Goal: Task Accomplishment & Management: Complete application form

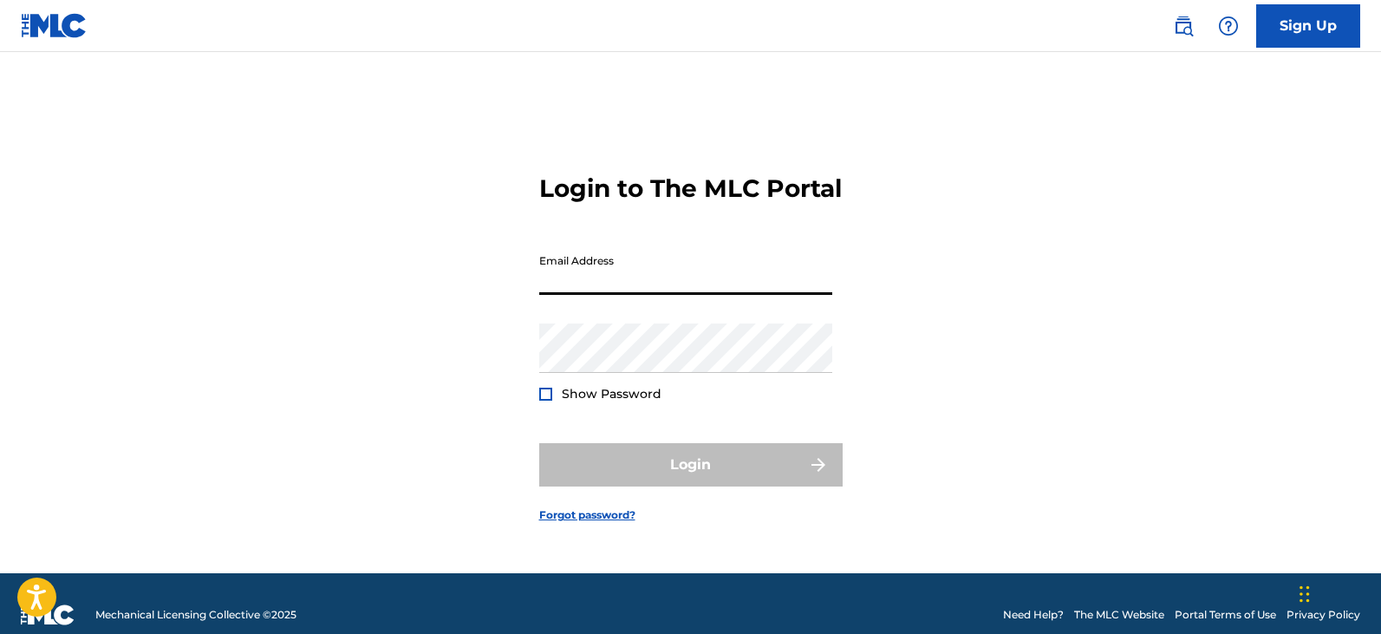
drag, startPoint x: 609, startPoint y: 297, endPoint x: 642, endPoint y: 294, distance: 33.1
click at [611, 295] on input "Email Address" at bounding box center [685, 269] width 293 height 49
type input "[PERSON_NAME][EMAIL_ADDRESS][PERSON_NAME][DOMAIN_NAME]"
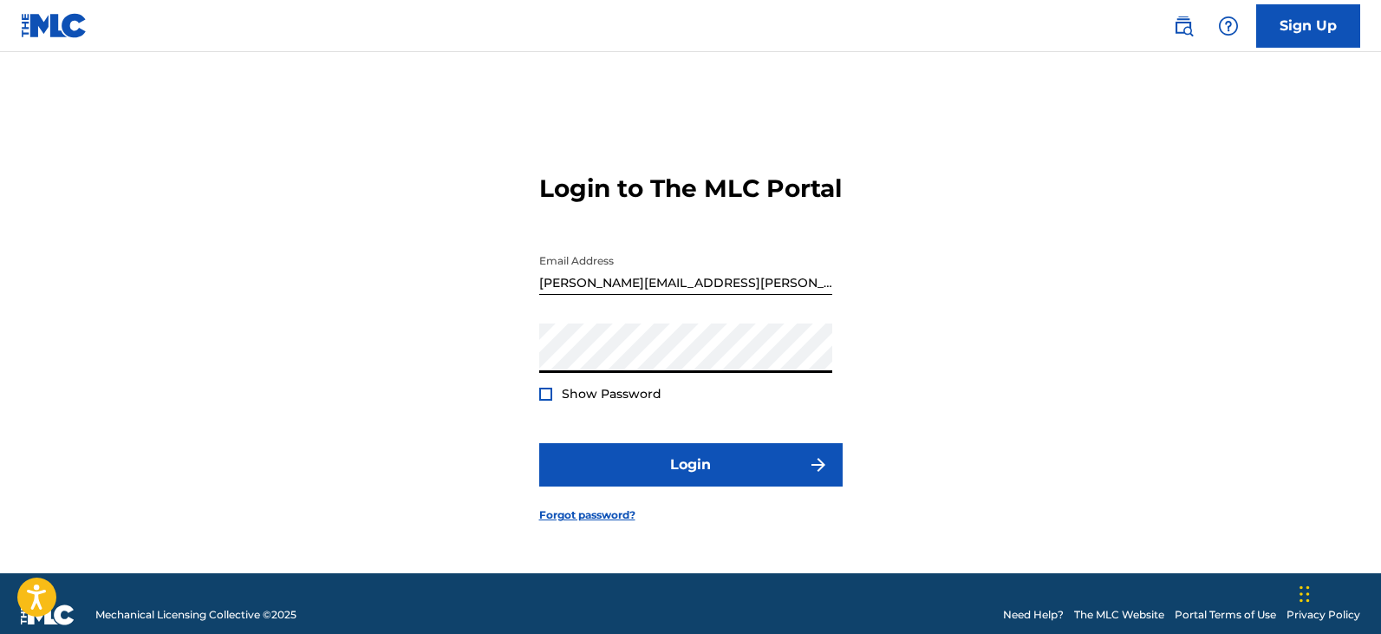
click at [658, 403] on span "Show Password" at bounding box center [612, 394] width 100 height 18
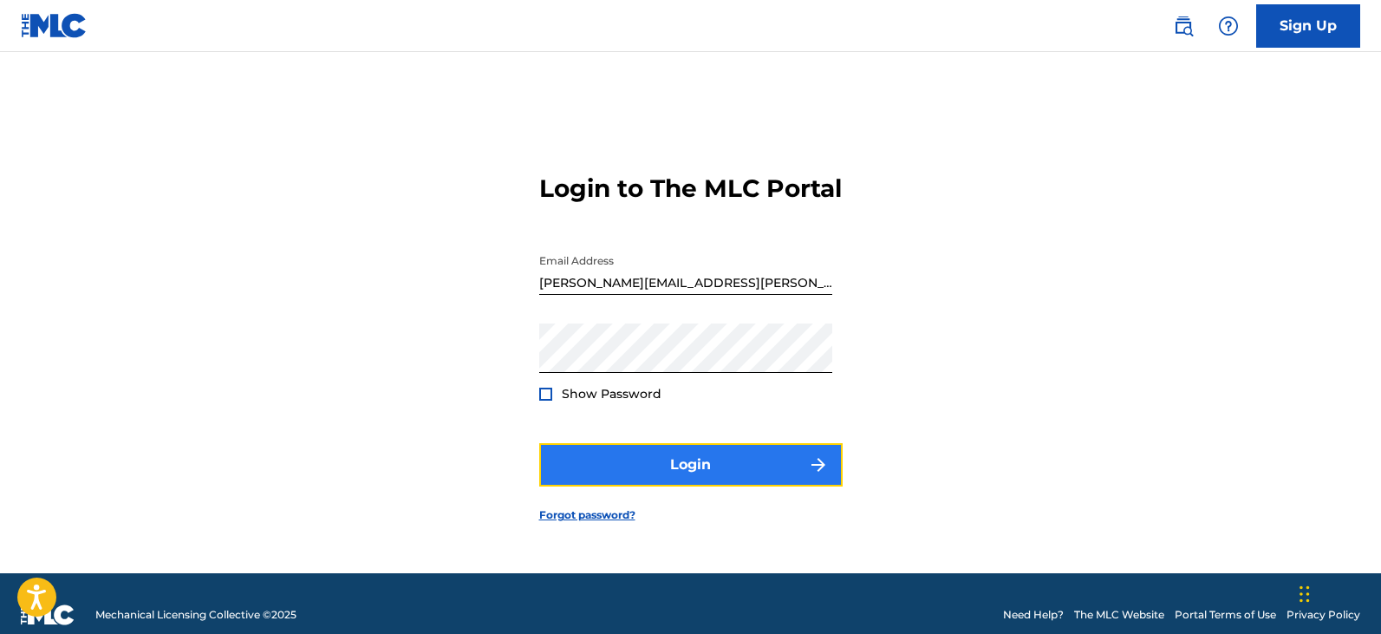
click at [657, 476] on button "Login" at bounding box center [690, 464] width 303 height 43
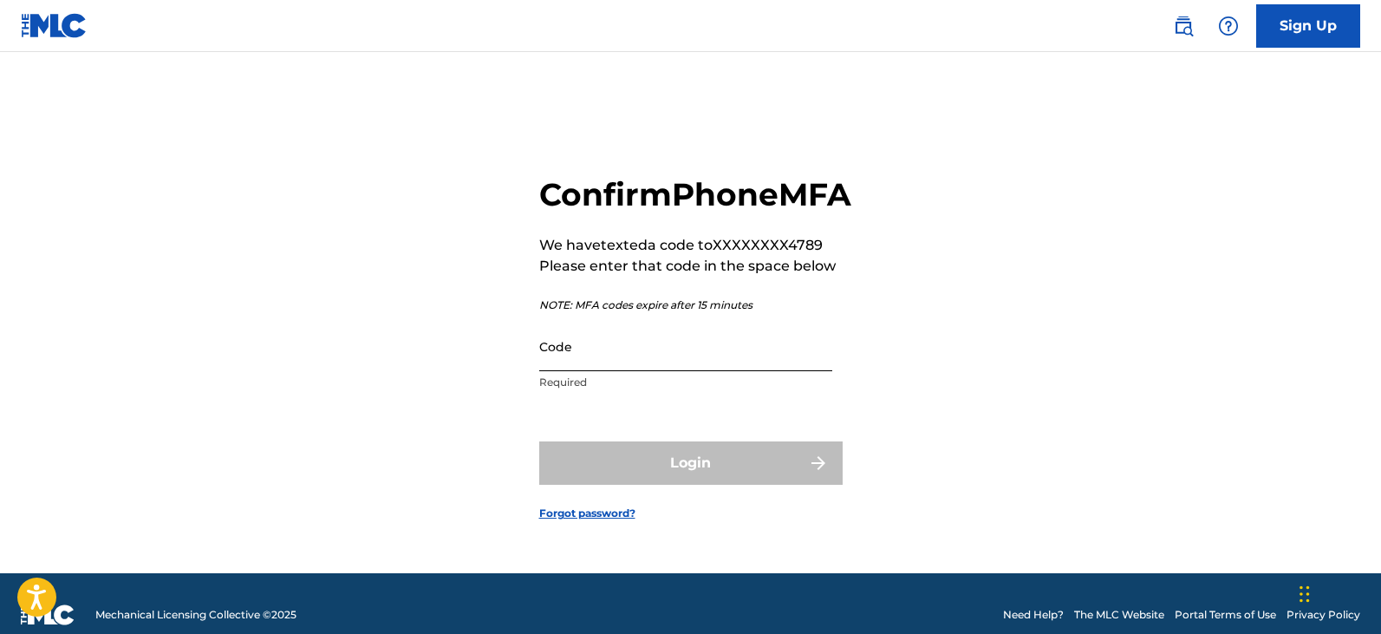
click at [625, 371] on input "Code" at bounding box center [685, 346] width 293 height 49
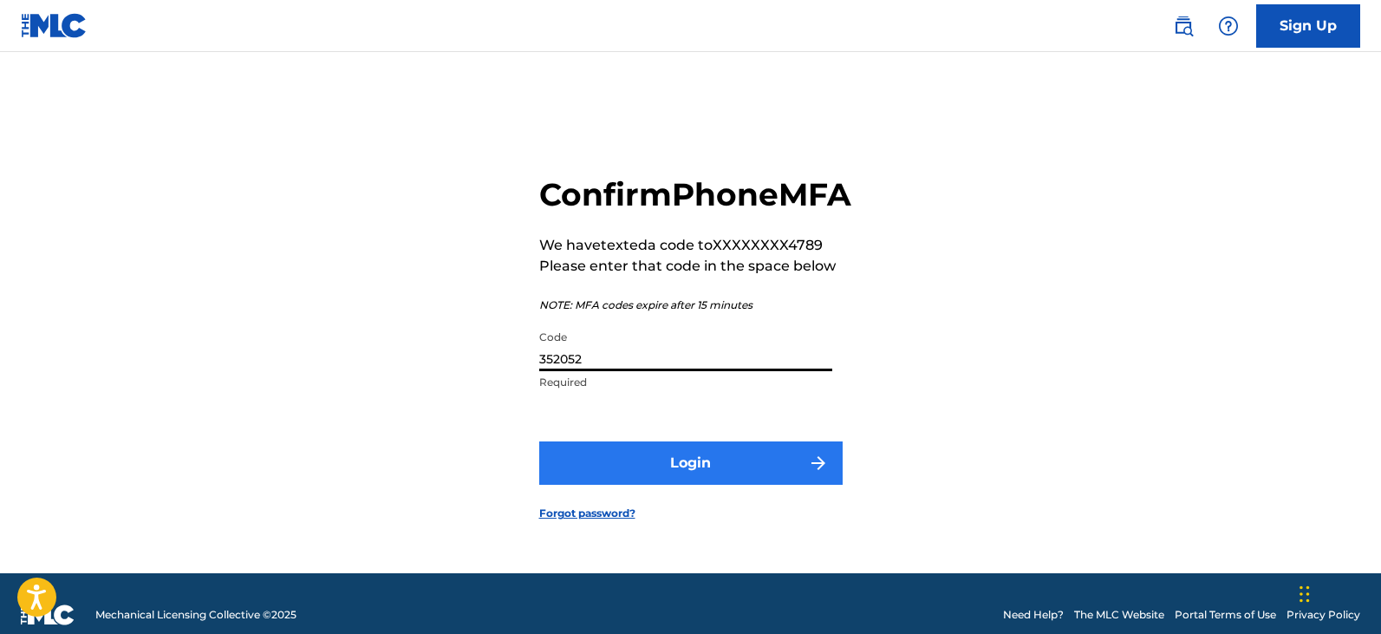
type input "352052"
click at [712, 479] on button "Login" at bounding box center [690, 462] width 303 height 43
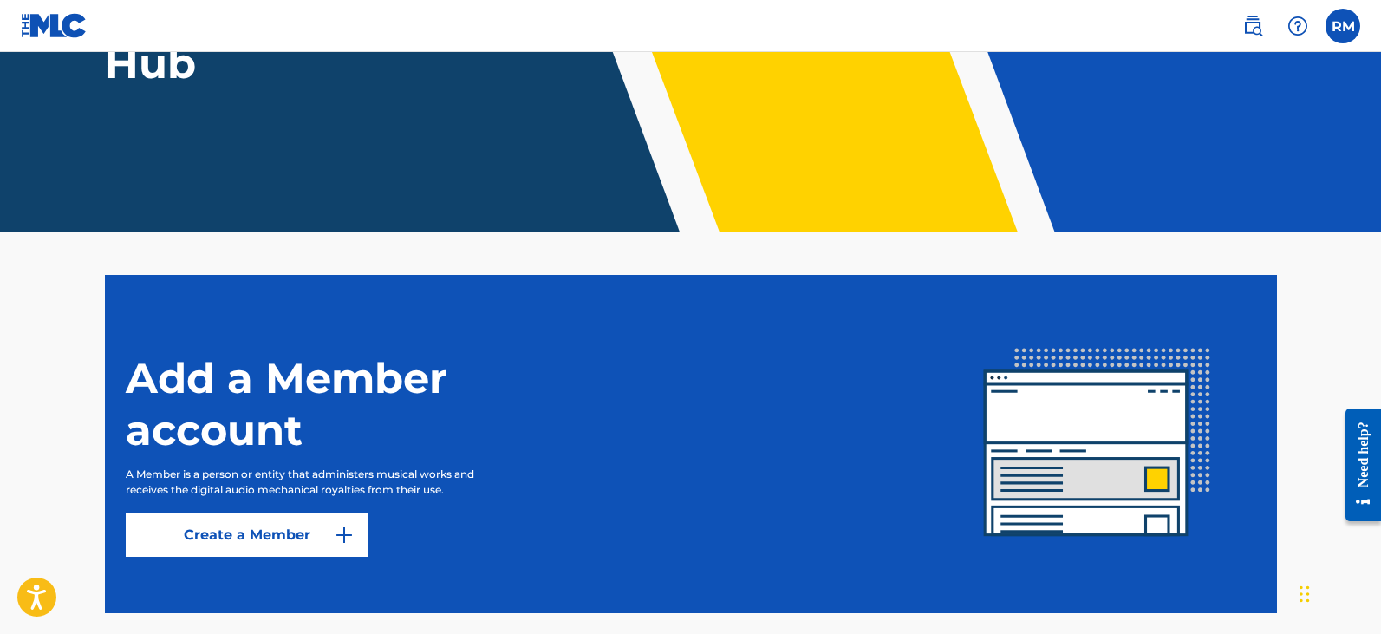
scroll to position [242, 0]
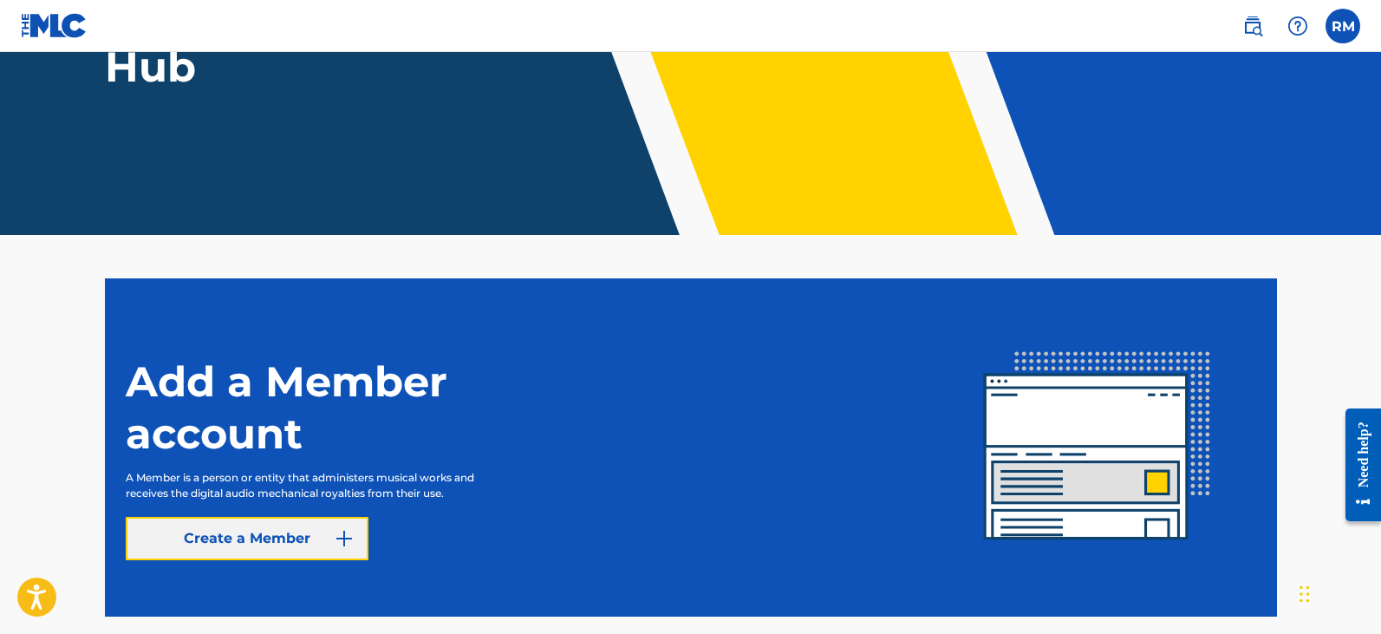
click at [281, 539] on link "Create a Member" at bounding box center [247, 538] width 243 height 43
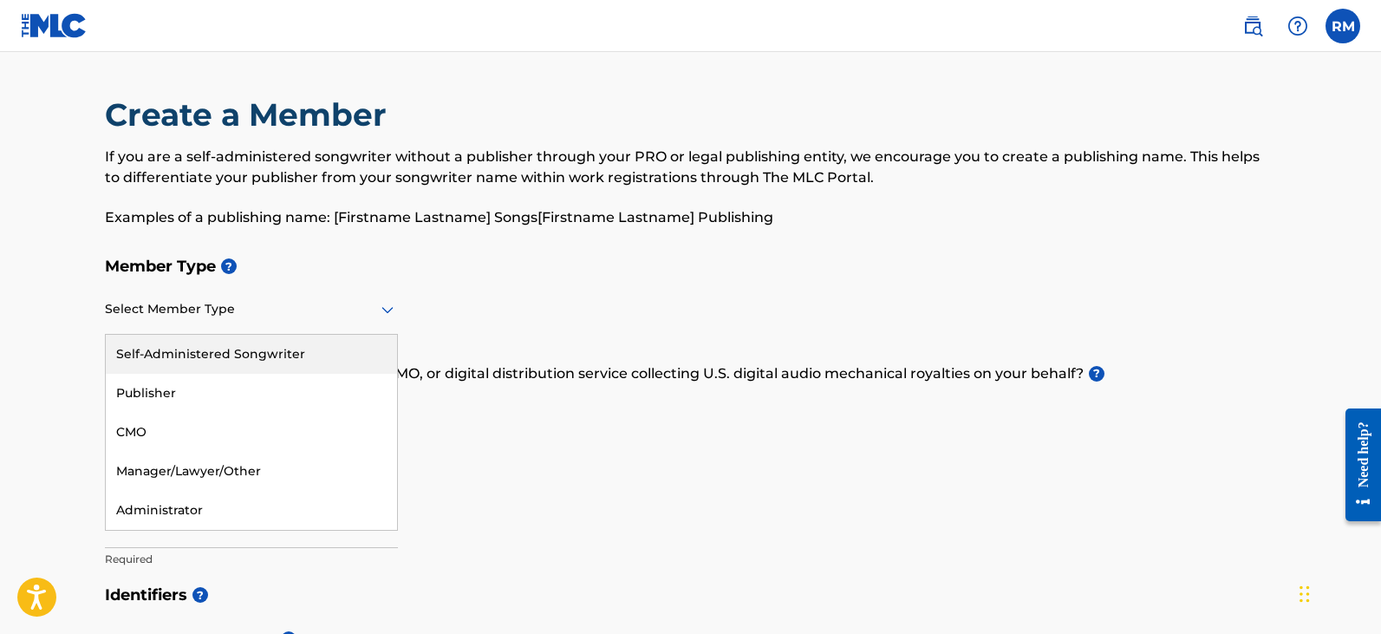
click at [353, 307] on div at bounding box center [251, 309] width 293 height 22
click at [303, 355] on div "Self-Administered Songwriter" at bounding box center [251, 354] width 291 height 39
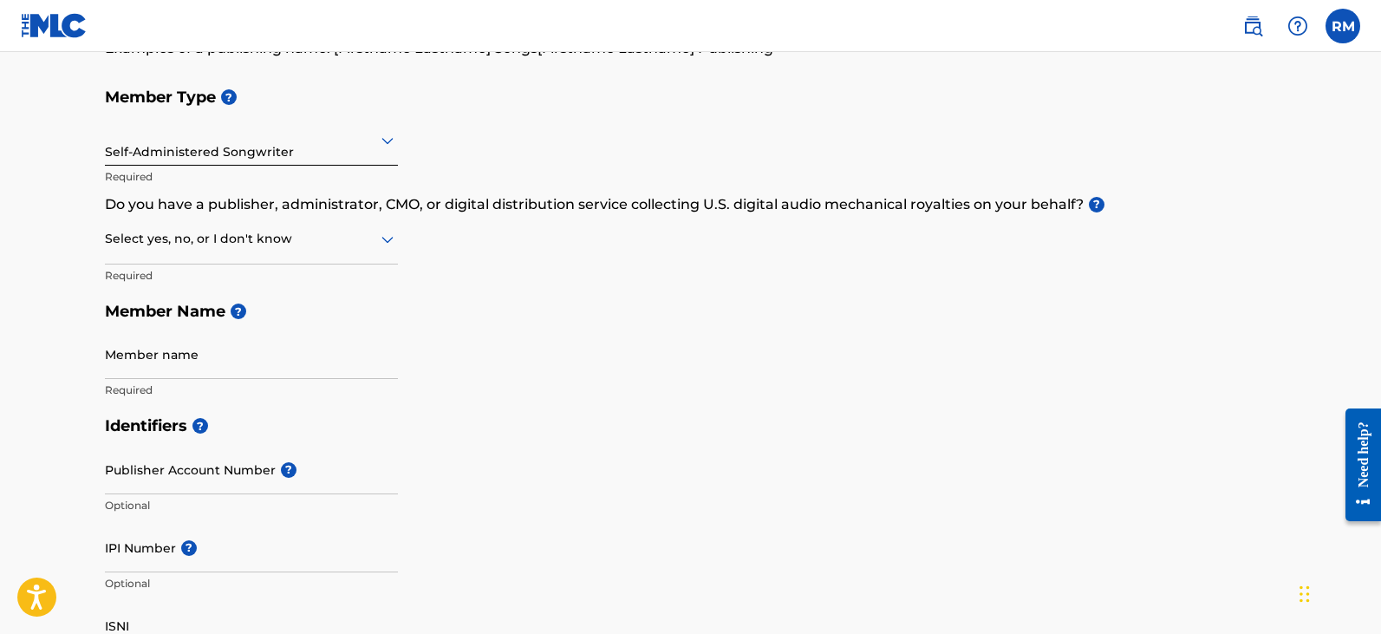
scroll to position [173, 0]
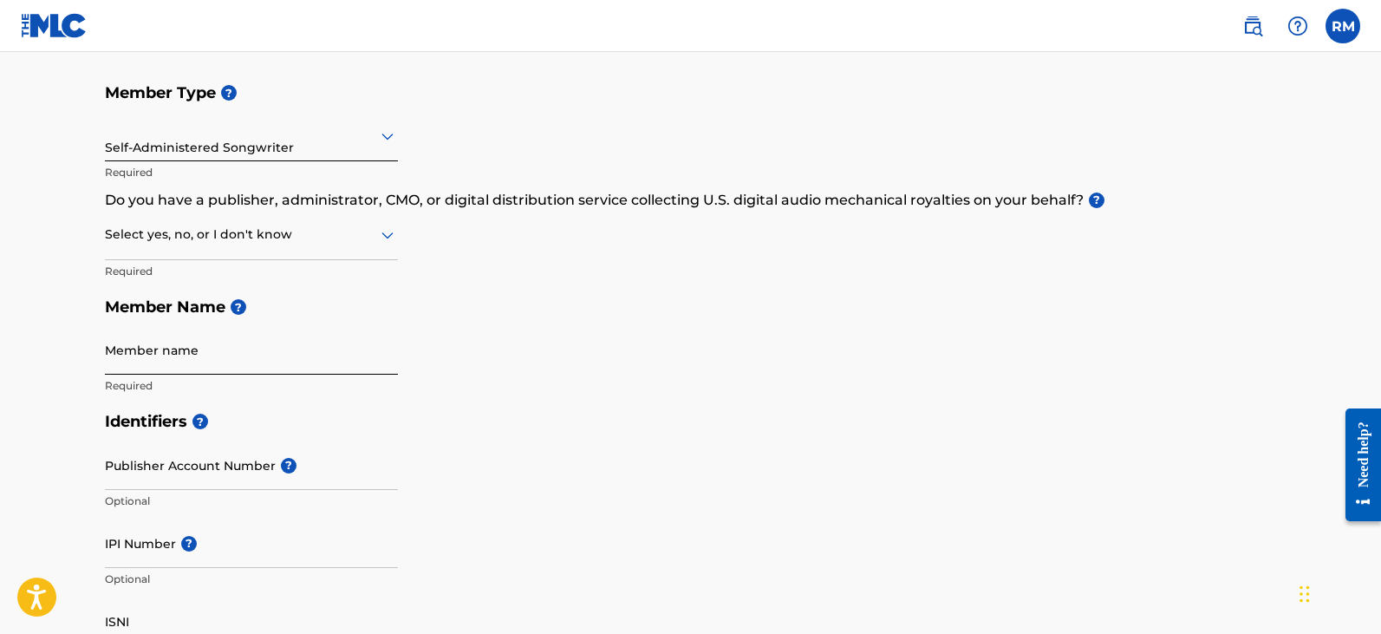
click at [384, 333] on input "Member name" at bounding box center [251, 349] width 293 height 49
type input "[PERSON_NAME]"
type input "[STREET_ADDRESS]"
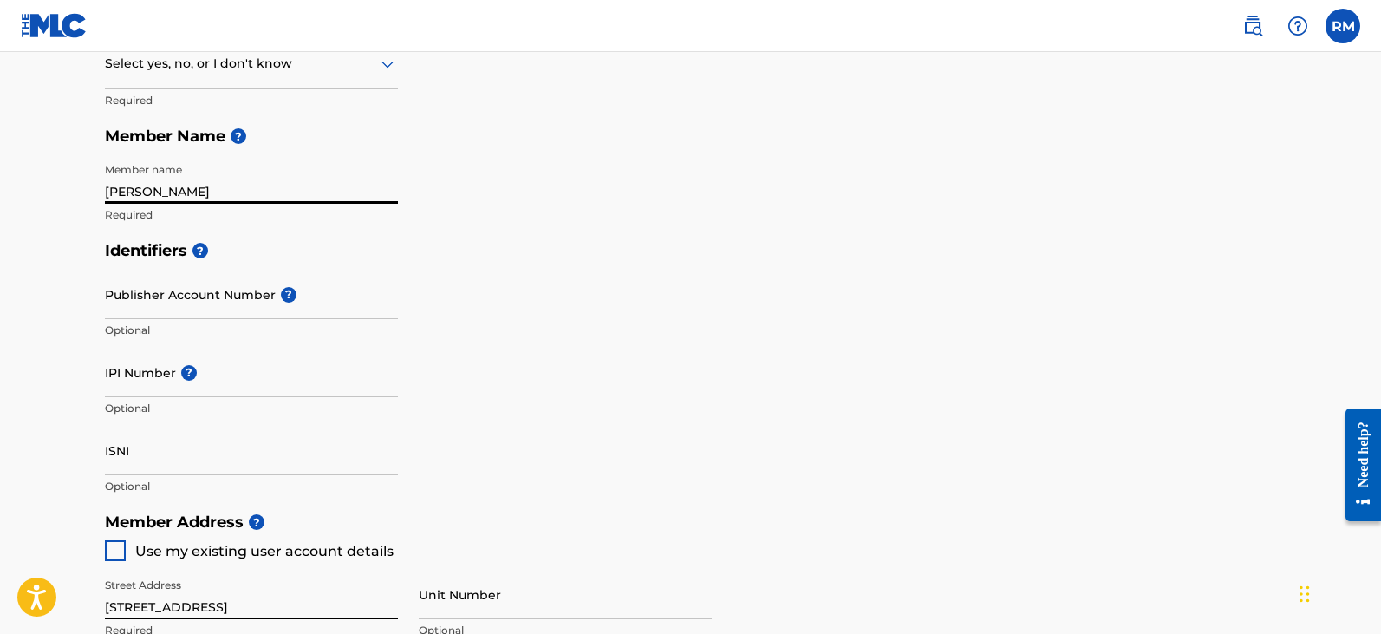
scroll to position [347, 0]
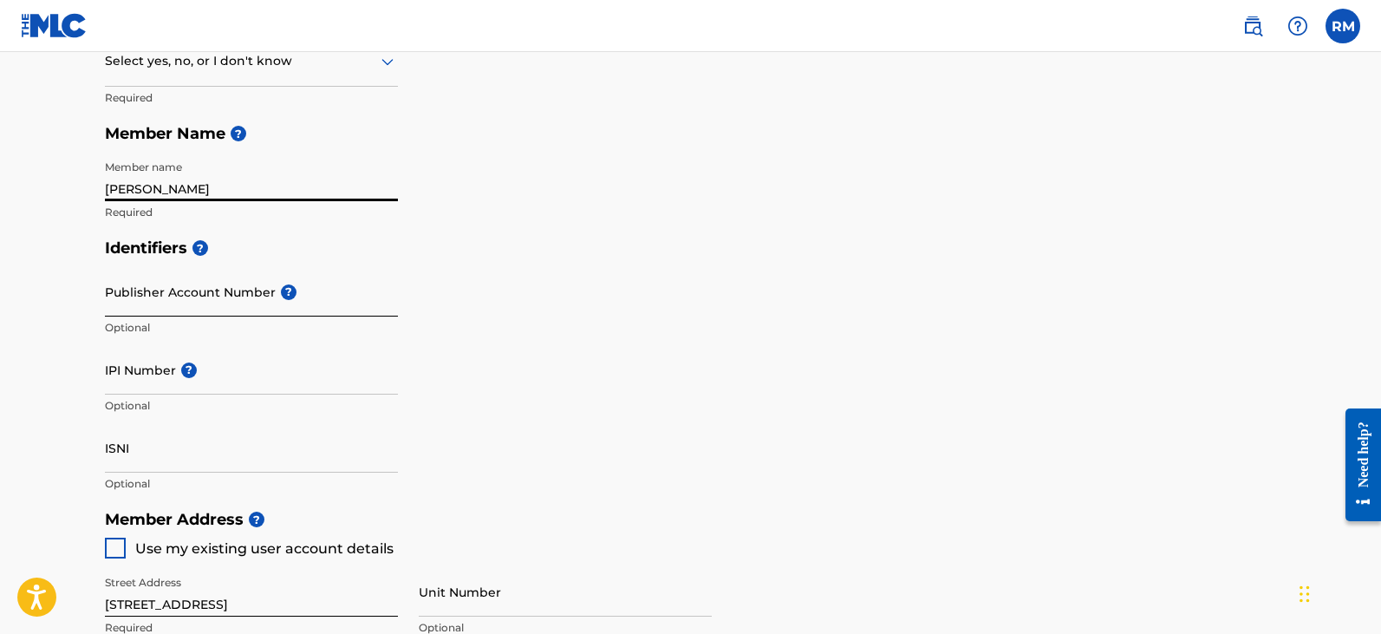
click at [260, 293] on input "Publisher Account Number ?" at bounding box center [251, 291] width 293 height 49
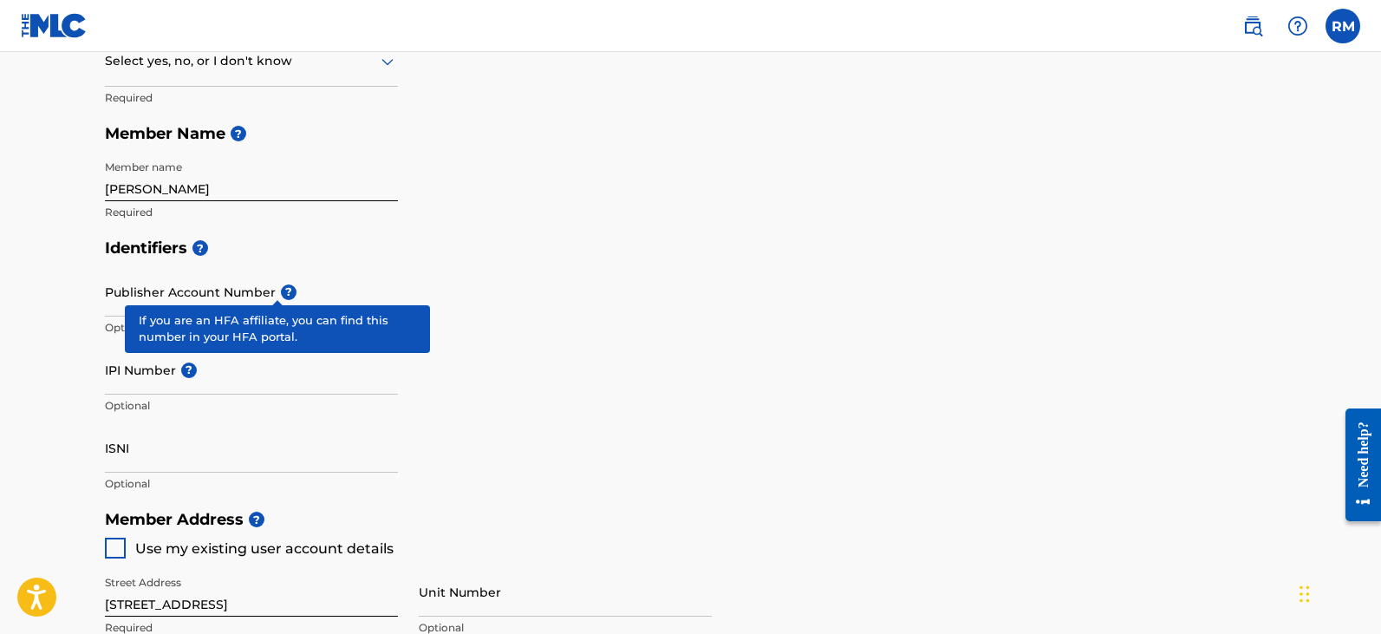
click at [264, 285] on div "Publisher Account Number ? Optional" at bounding box center [251, 306] width 293 height 78
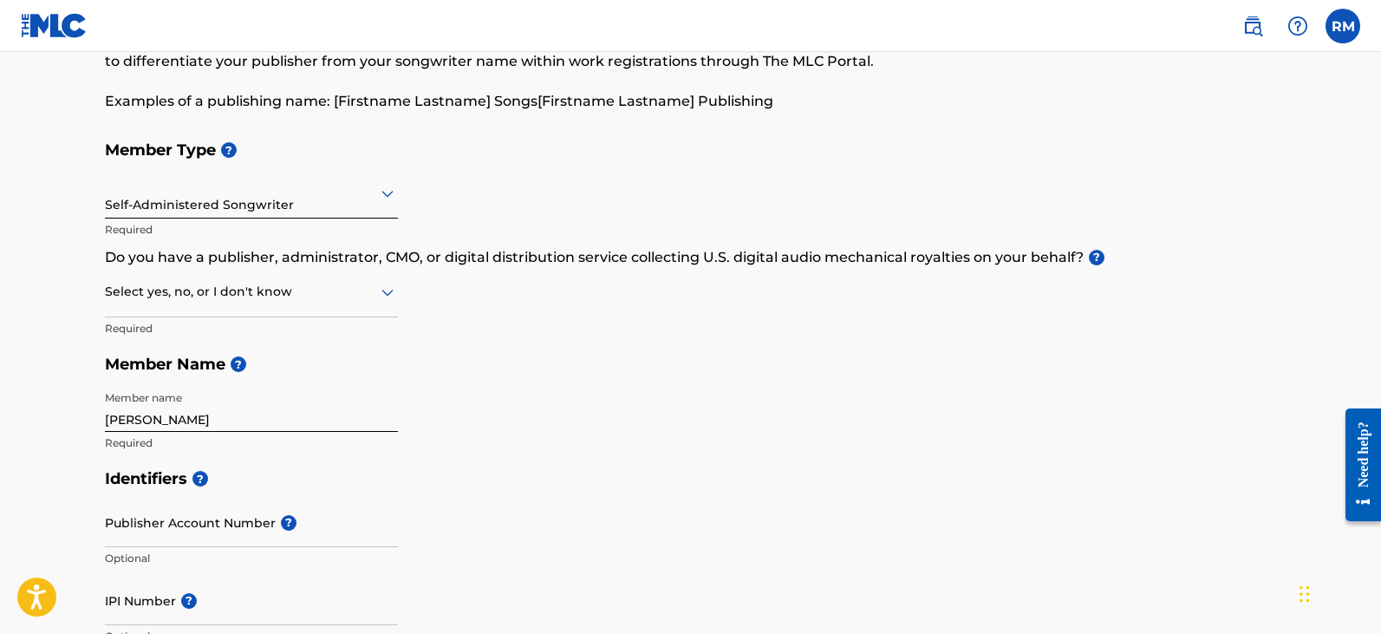
scroll to position [87, 0]
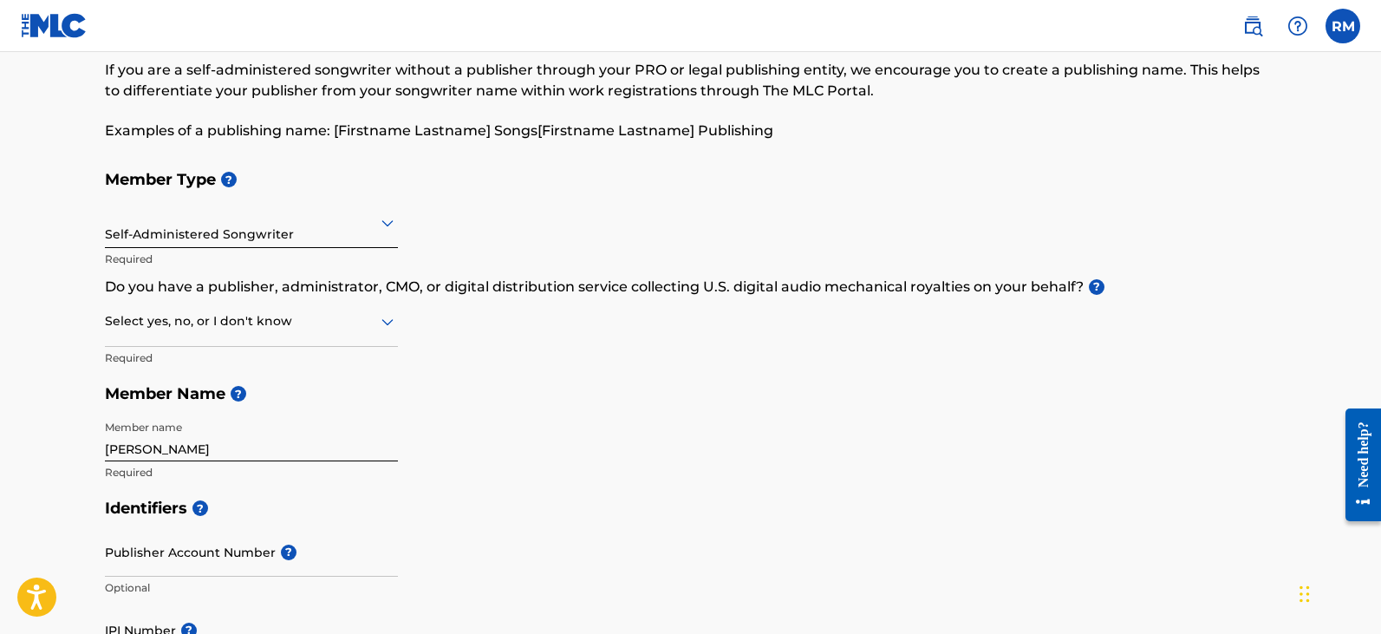
click at [381, 318] on icon at bounding box center [387, 321] width 21 height 21
click at [354, 446] on div "I don't know" at bounding box center [251, 444] width 291 height 39
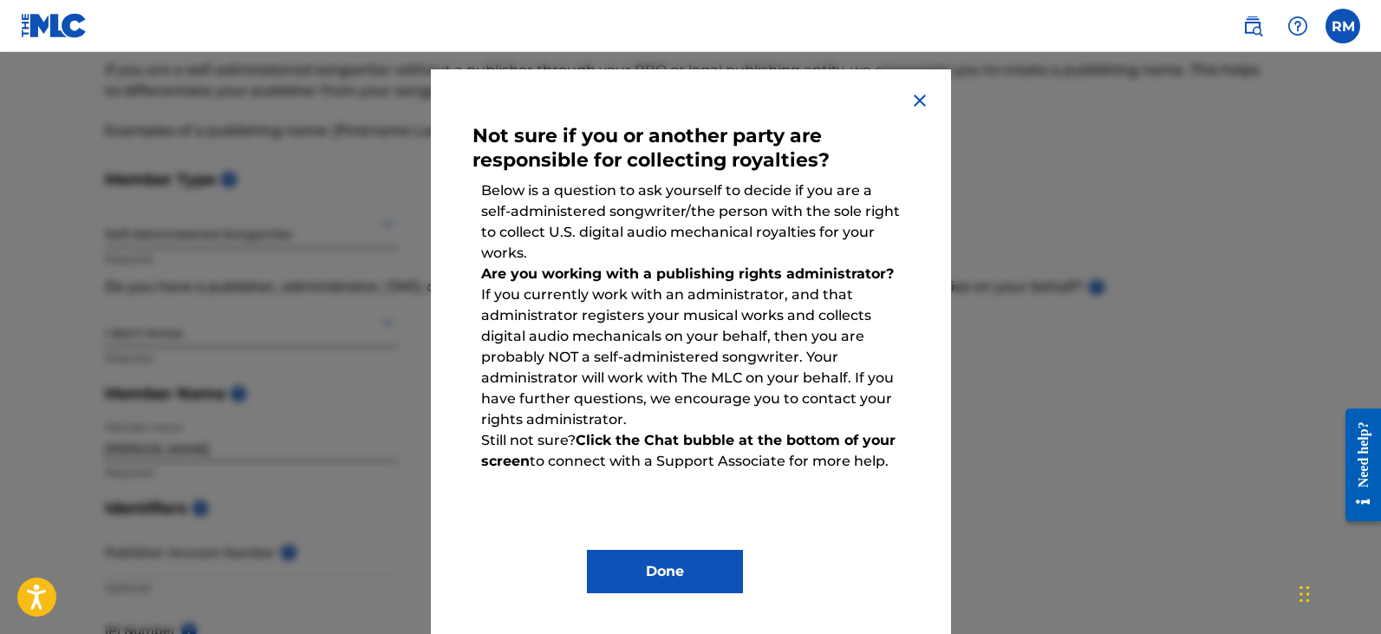
scroll to position [39, 0]
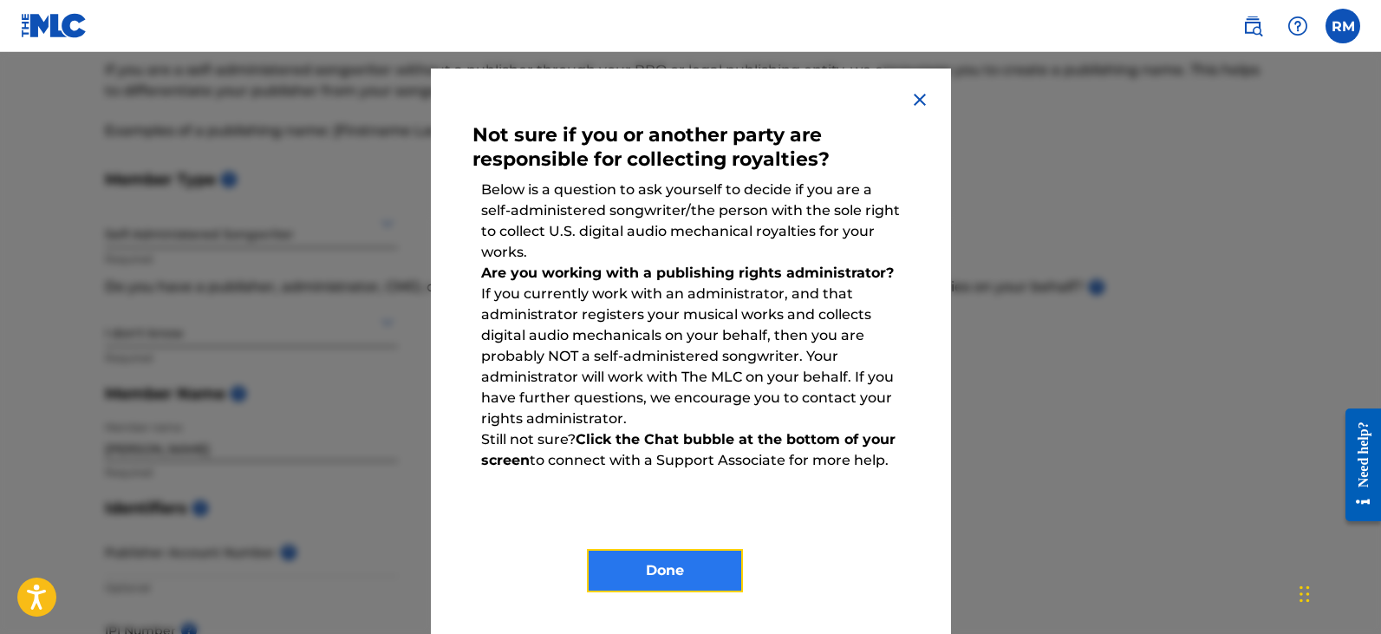
click at [664, 561] on button "Done" at bounding box center [665, 570] width 156 height 43
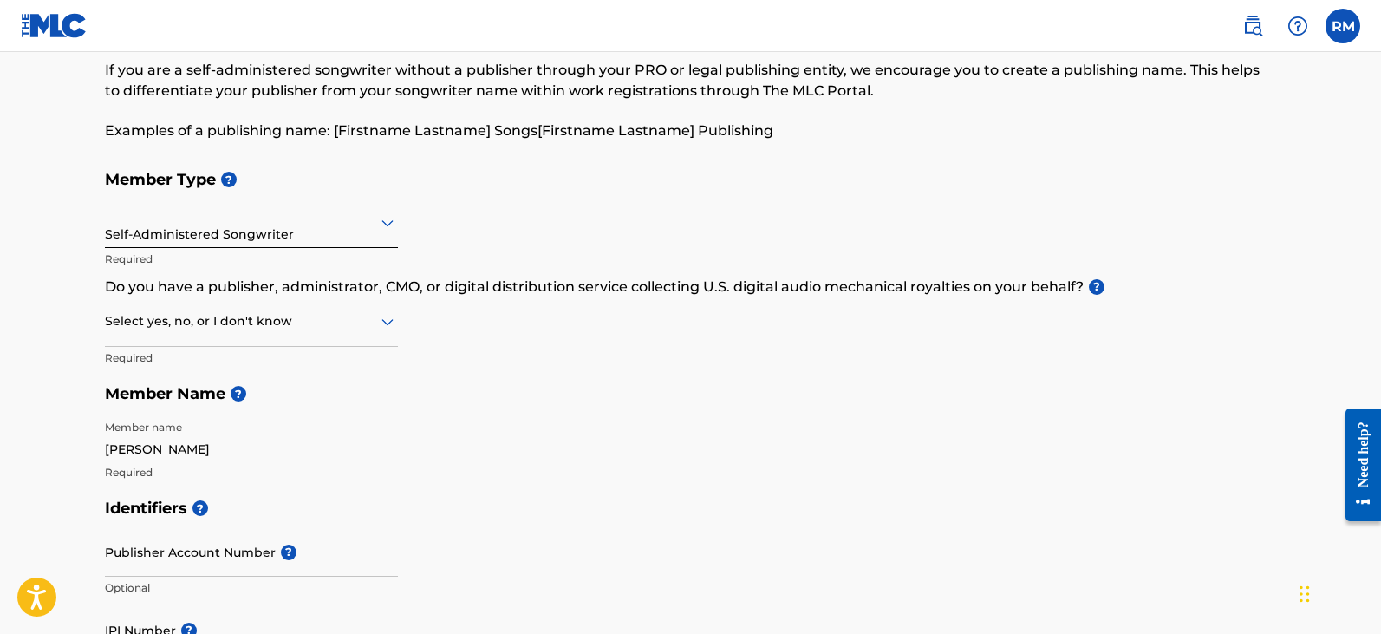
click at [381, 316] on icon at bounding box center [387, 321] width 21 height 21
click at [356, 394] on div "No" at bounding box center [251, 405] width 291 height 39
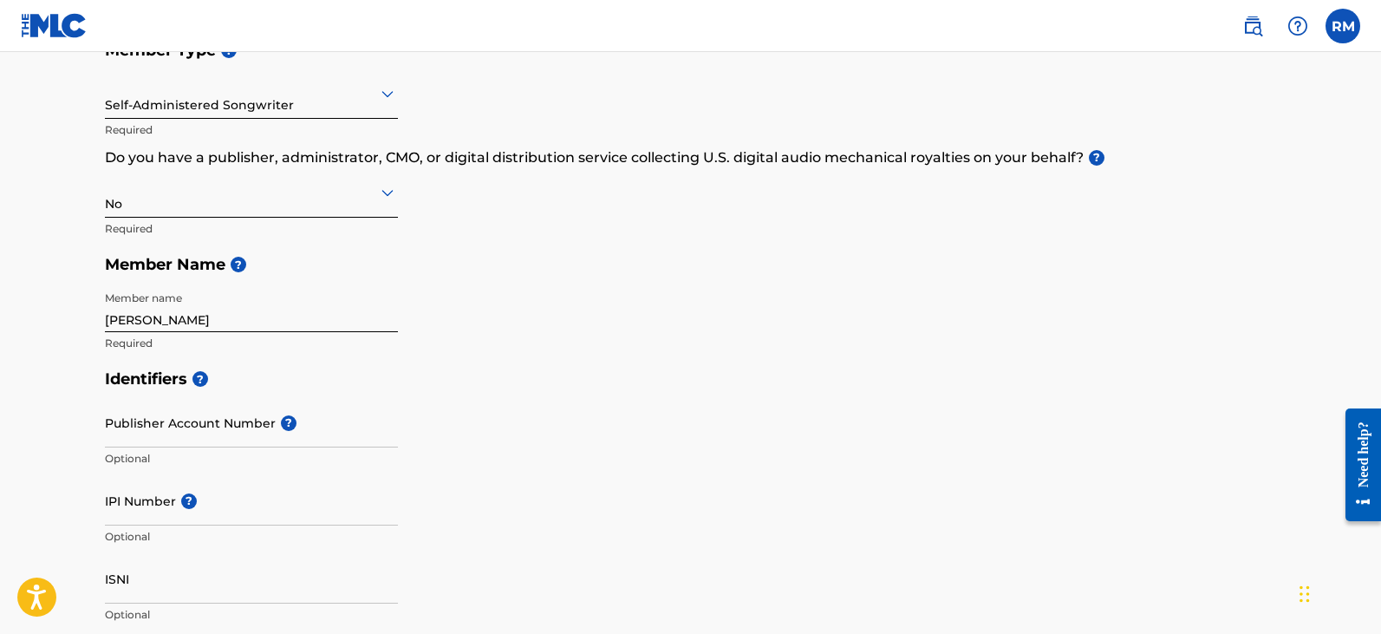
scroll to position [260, 0]
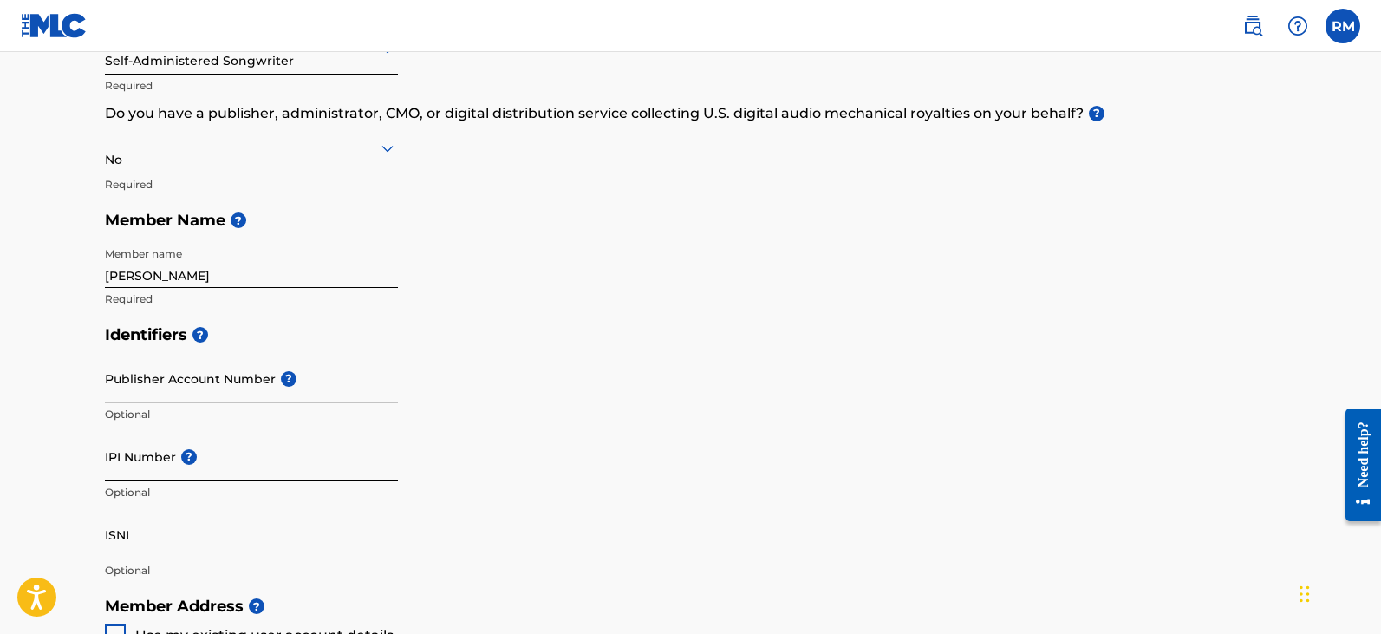
click at [153, 456] on input "IPI Number ?" at bounding box center [251, 456] width 293 height 49
paste input "5002043"
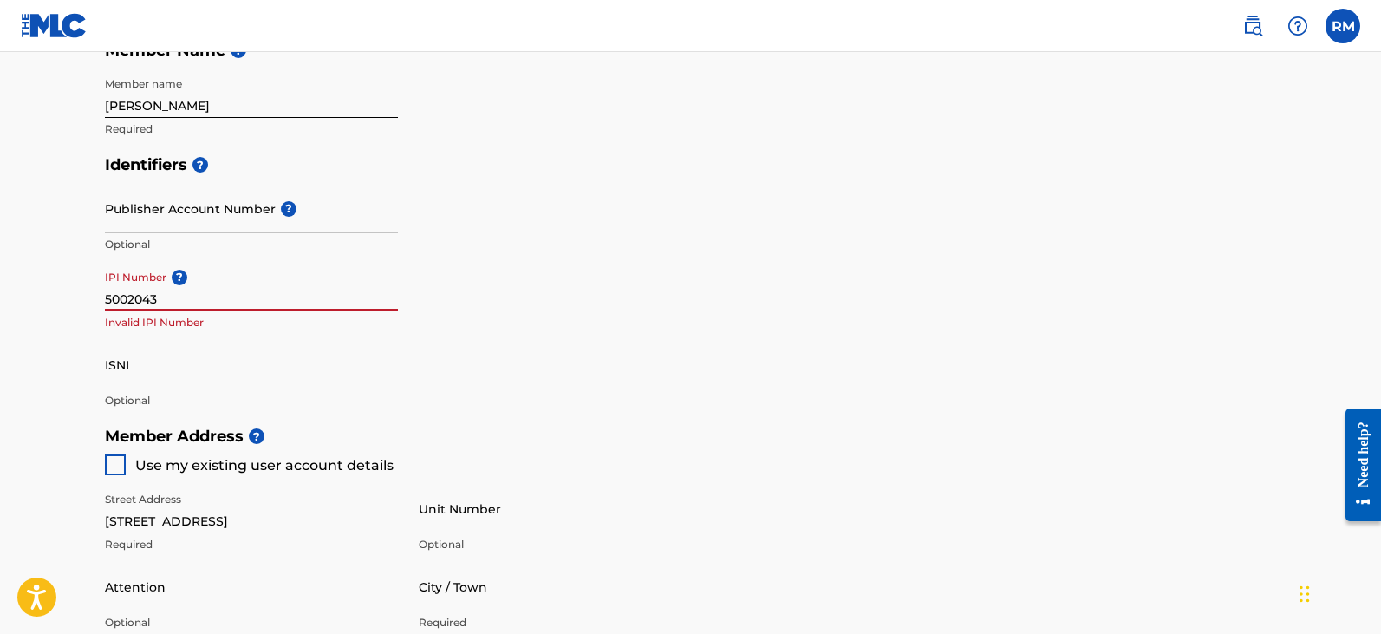
scroll to position [433, 0]
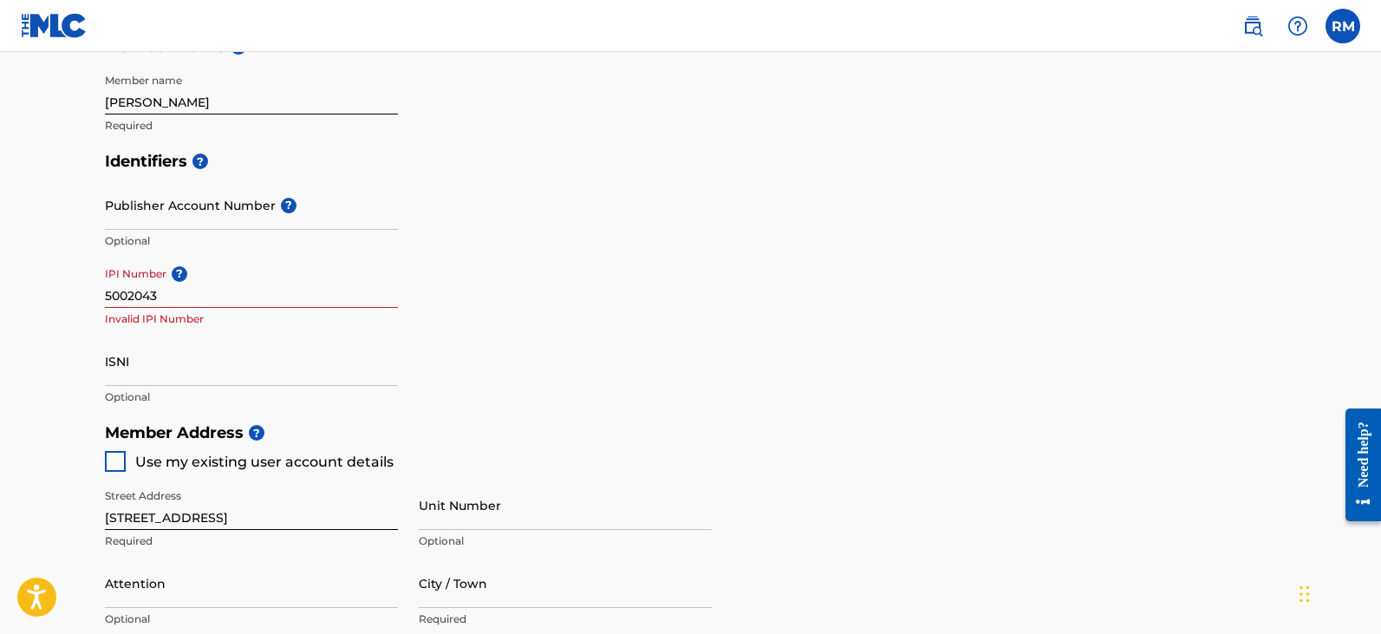
click at [147, 302] on input "5002043" at bounding box center [251, 282] width 293 height 49
paste input "855479589"
type input "855479589"
click at [488, 348] on div "Identifiers ? Publisher Account Number ? Optional IPI Number ? 855479589 Option…" at bounding box center [691, 278] width 1172 height 271
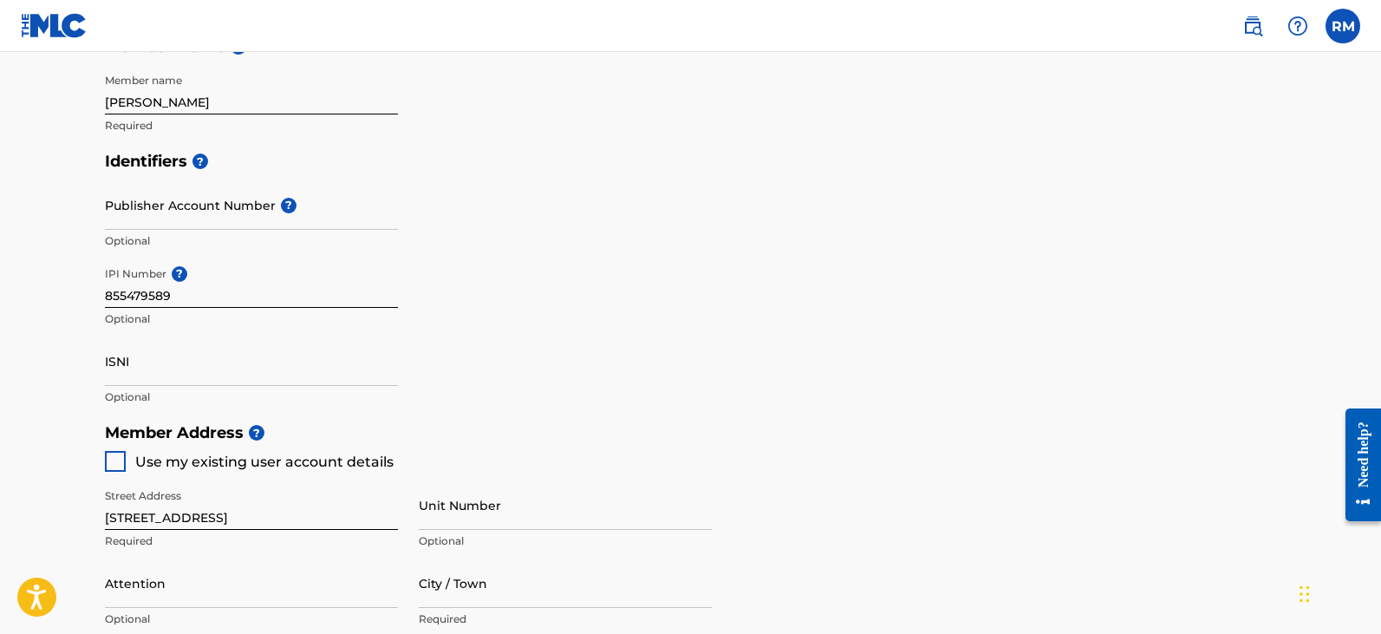
click at [577, 388] on div "Identifiers ? Publisher Account Number ? Optional IPI Number ? 855479589 Option…" at bounding box center [691, 278] width 1172 height 271
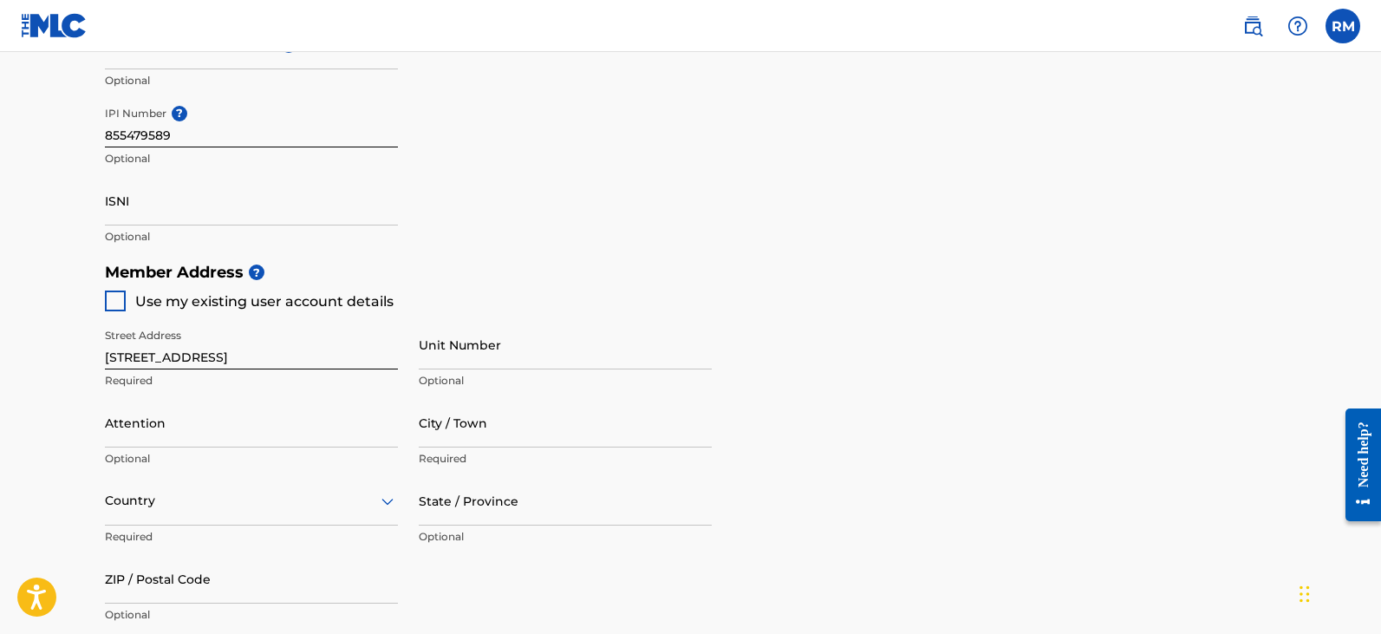
scroll to position [607, 0]
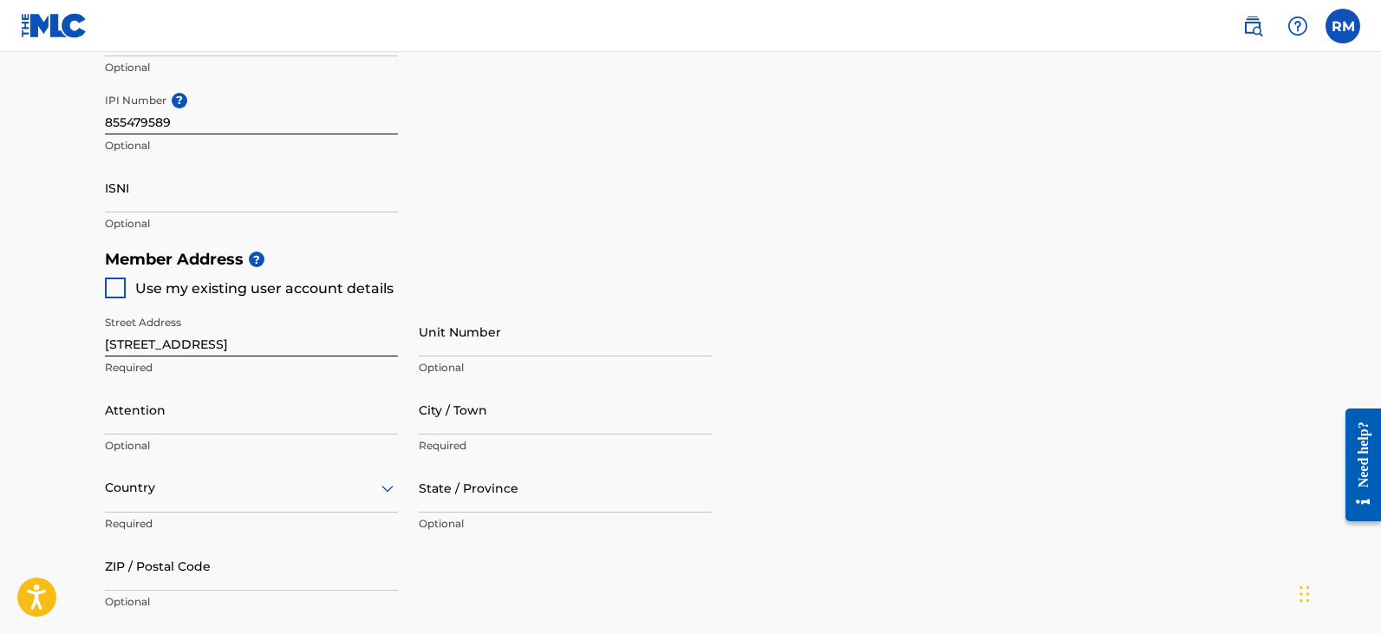
click at [114, 279] on div at bounding box center [115, 287] width 21 height 21
type input "Peoria"
type input "85383-5480"
type input "414"
type input "6984789"
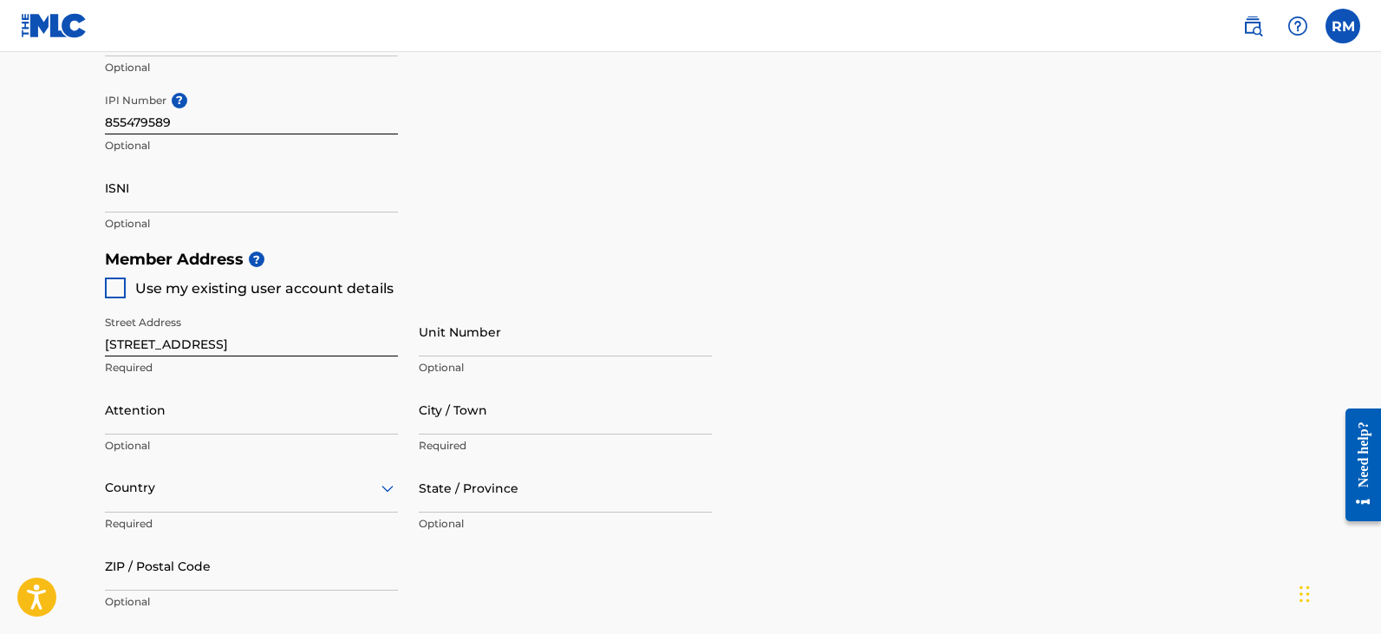
type input "[PERSON_NAME][EMAIL_ADDRESS][PERSON_NAME][DOMAIN_NAME]"
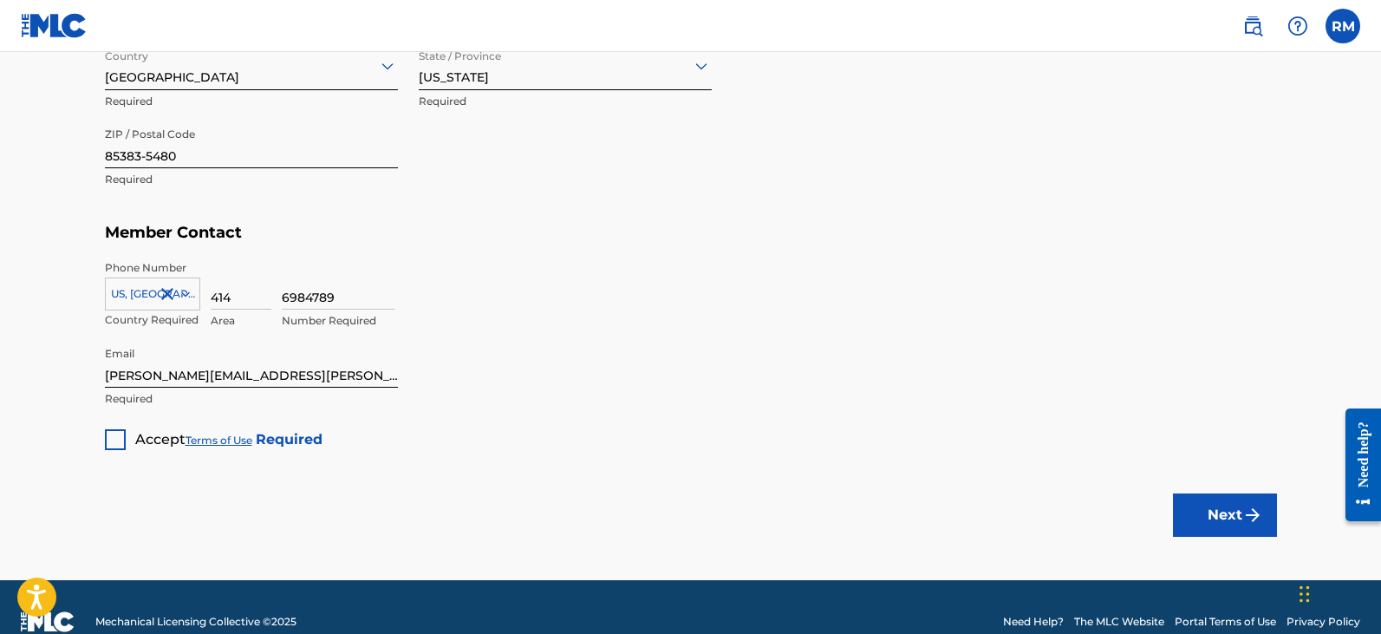
scroll to position [1059, 0]
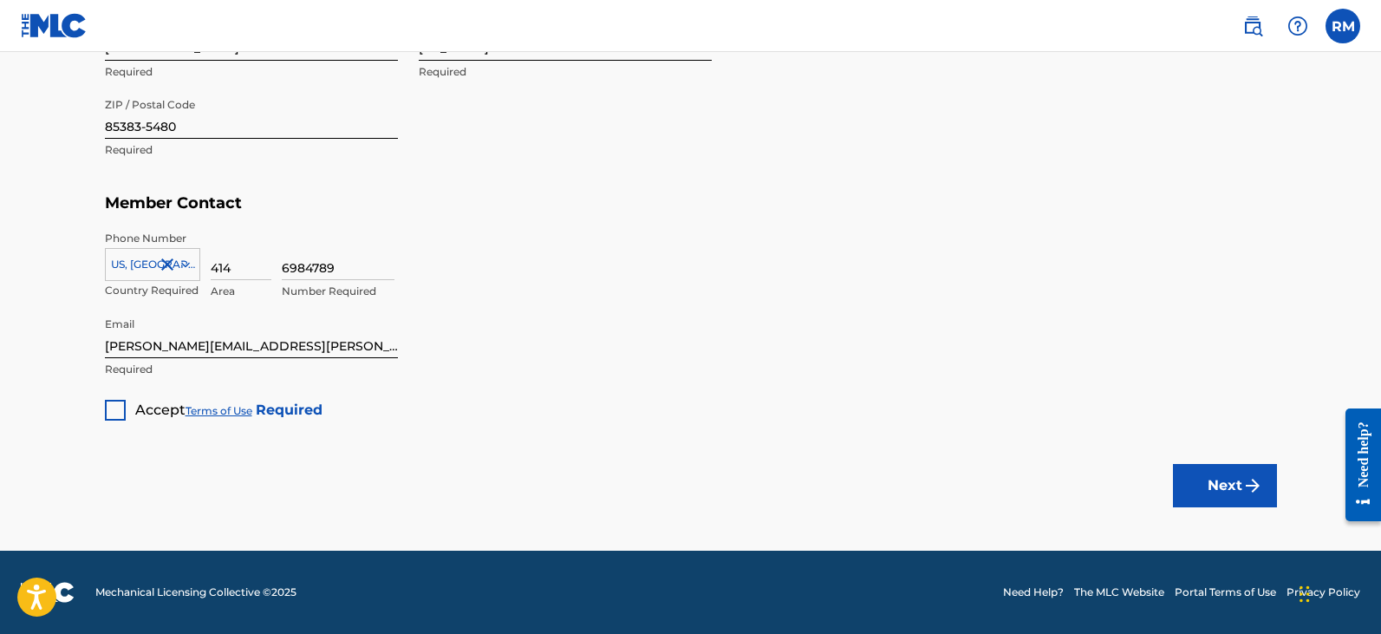
click at [110, 410] on div at bounding box center [115, 410] width 21 height 21
click at [1220, 492] on button "Next" at bounding box center [1225, 485] width 104 height 43
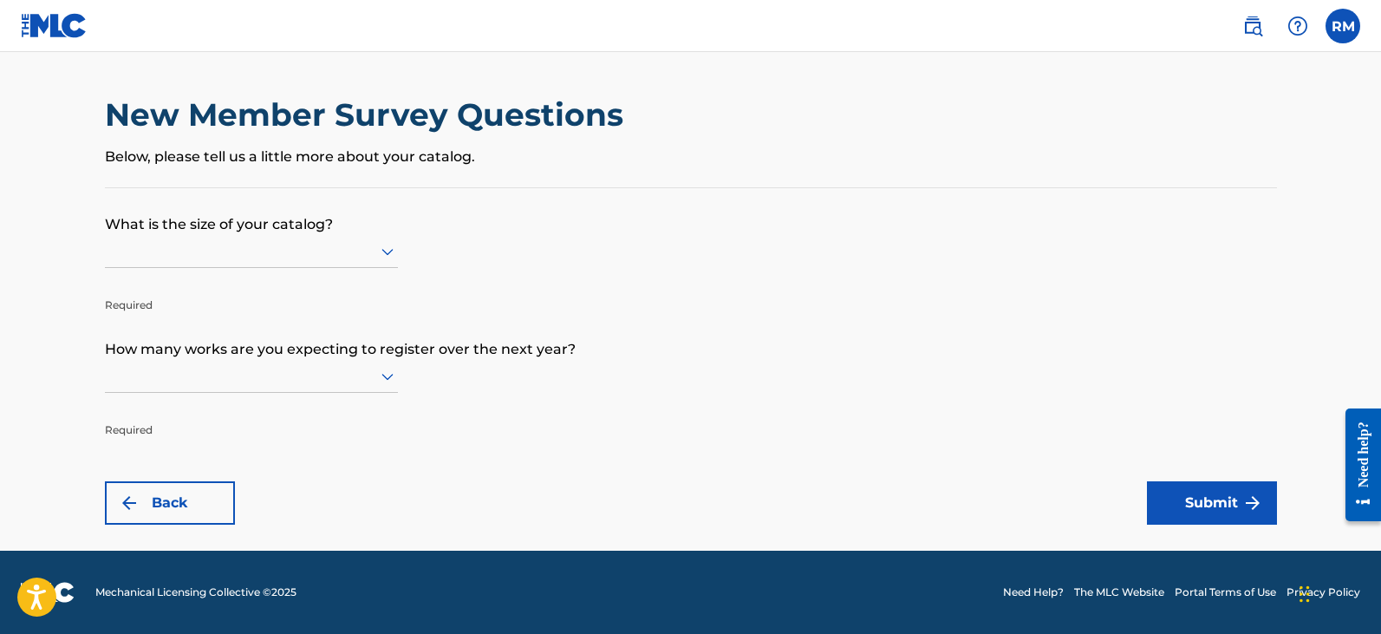
click at [388, 248] on icon at bounding box center [387, 251] width 21 height 21
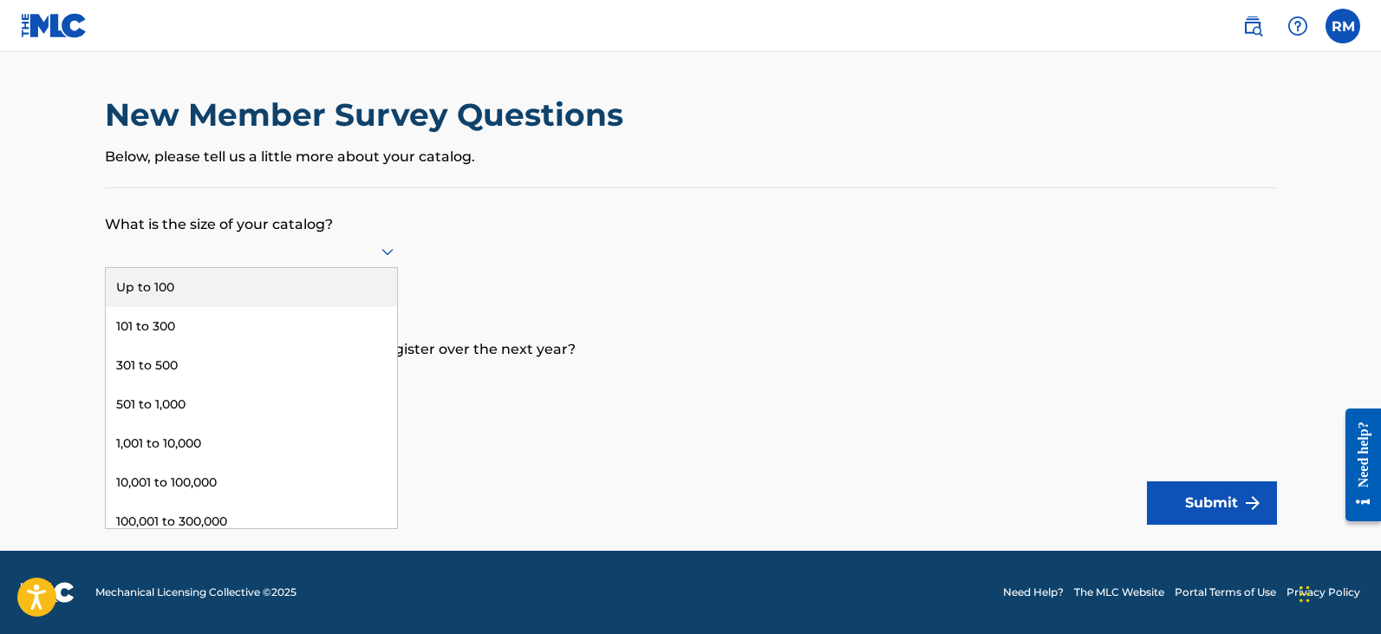
click at [348, 281] on div "Up to 100" at bounding box center [251, 287] width 291 height 39
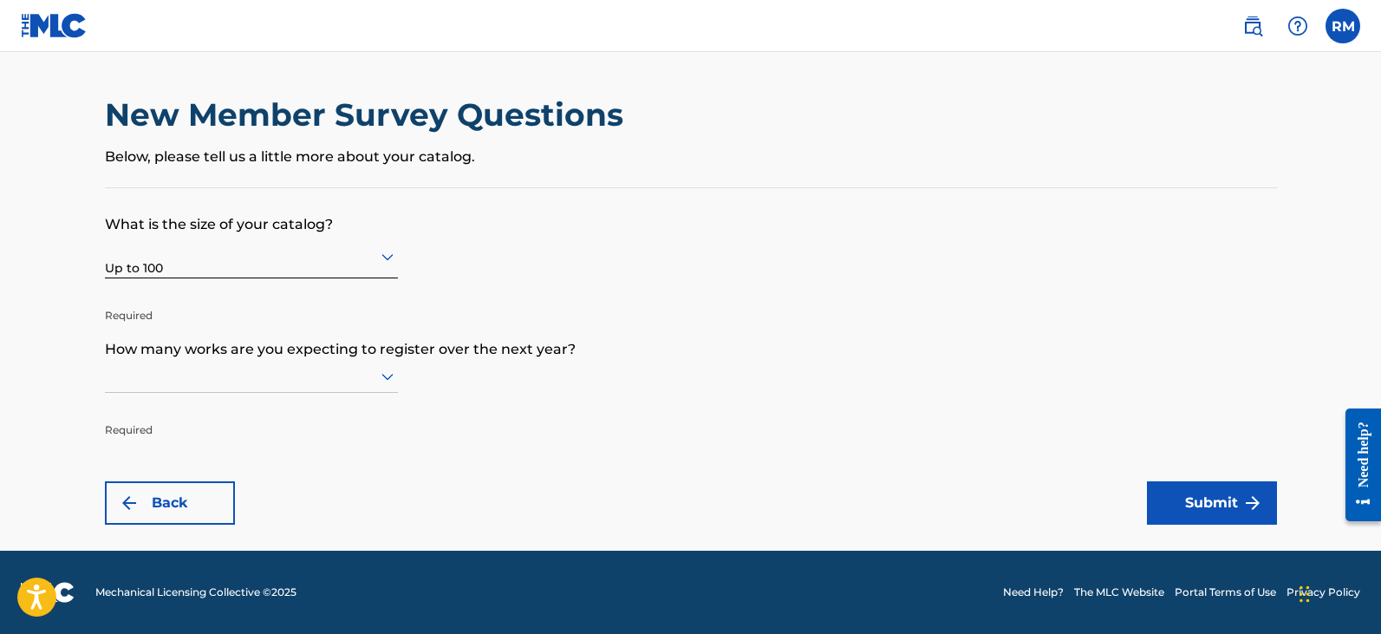
click at [378, 373] on icon at bounding box center [387, 376] width 21 height 21
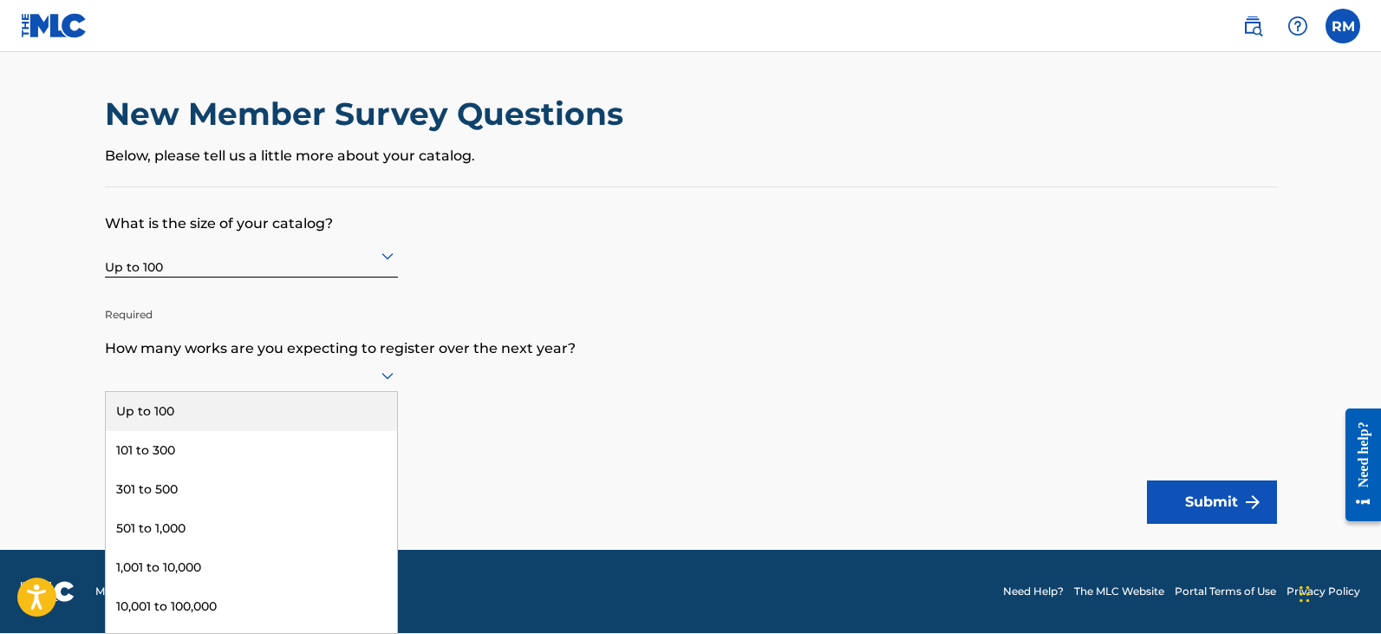
click at [342, 409] on div "Up to 100" at bounding box center [251, 411] width 291 height 39
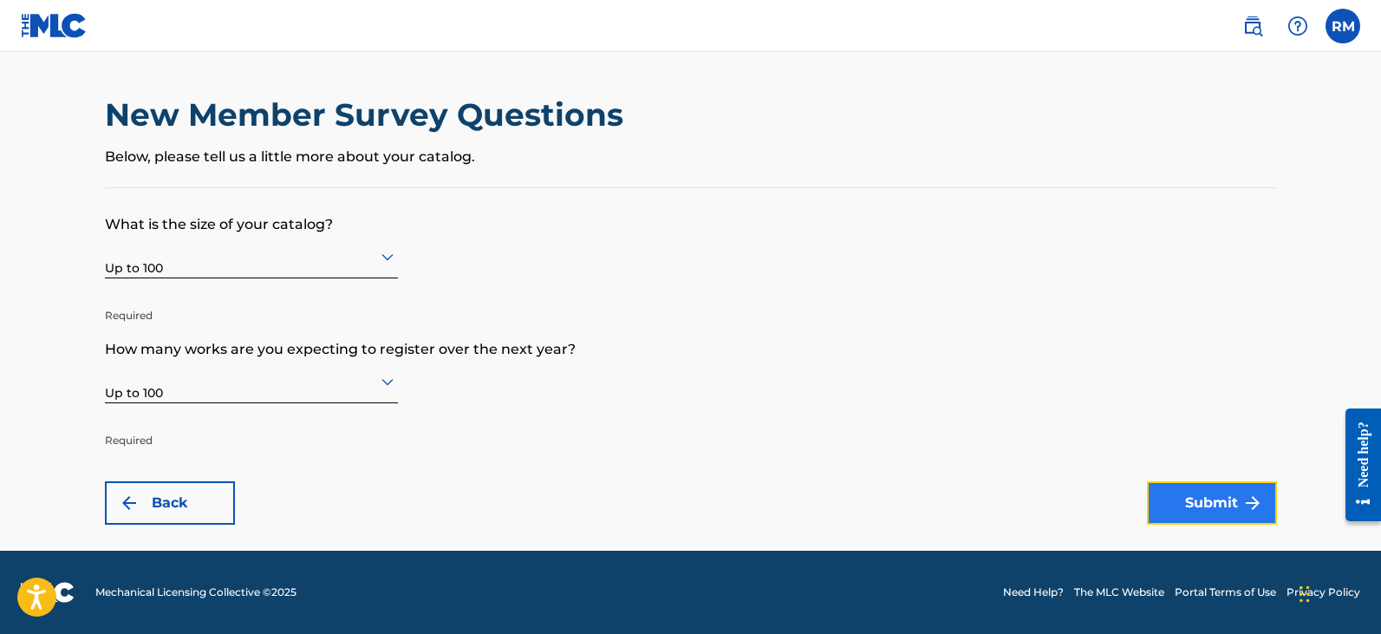
click at [1198, 501] on button "Submit" at bounding box center [1212, 502] width 130 height 43
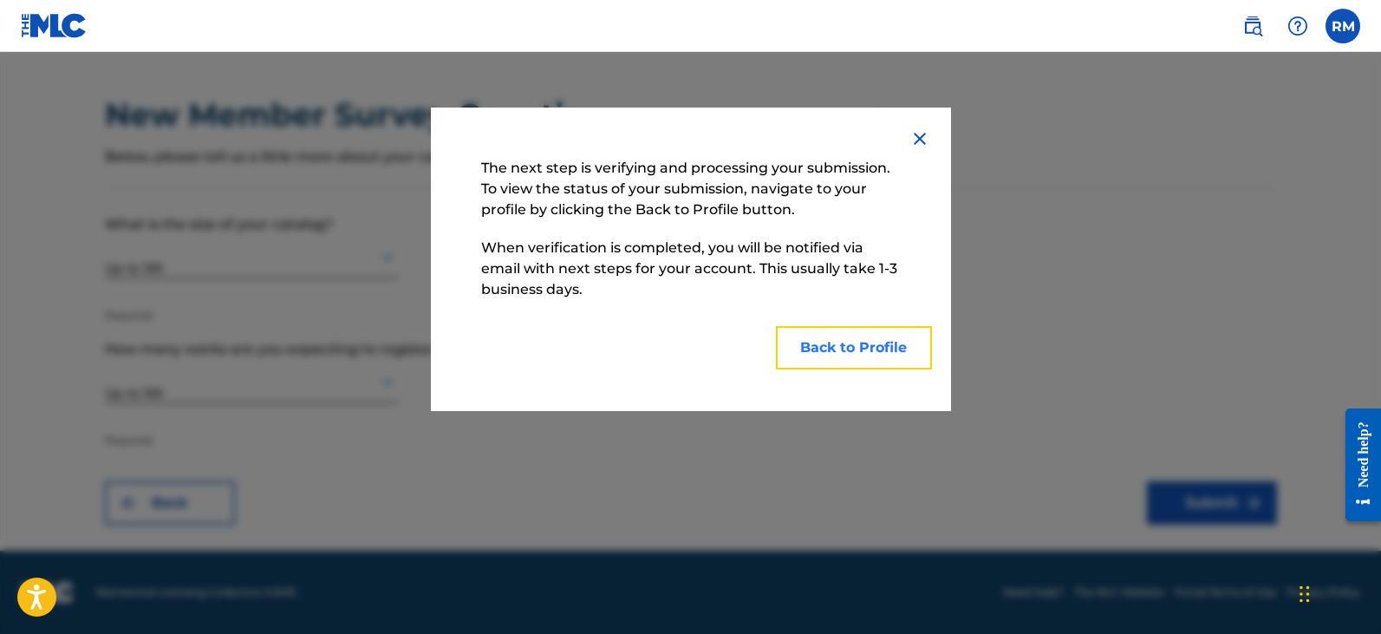
click at [831, 342] on button "Back to Profile" at bounding box center [854, 347] width 156 height 43
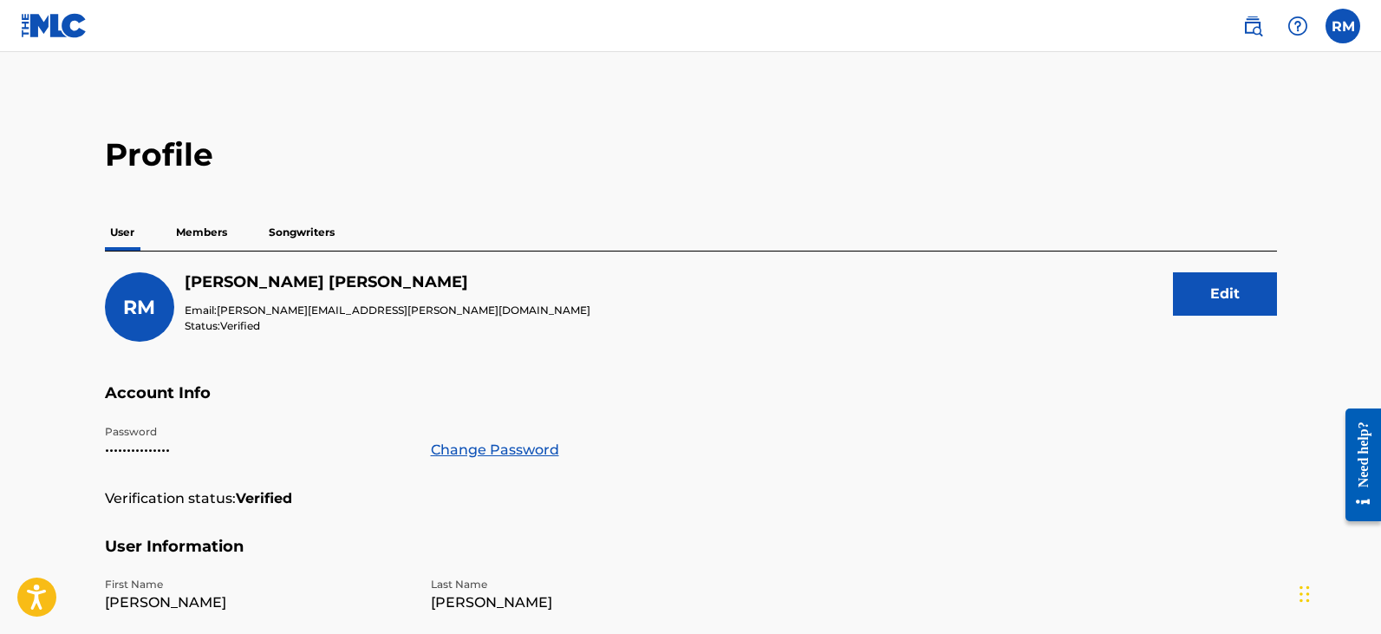
click at [202, 227] on p "Members" at bounding box center [202, 232] width 62 height 36
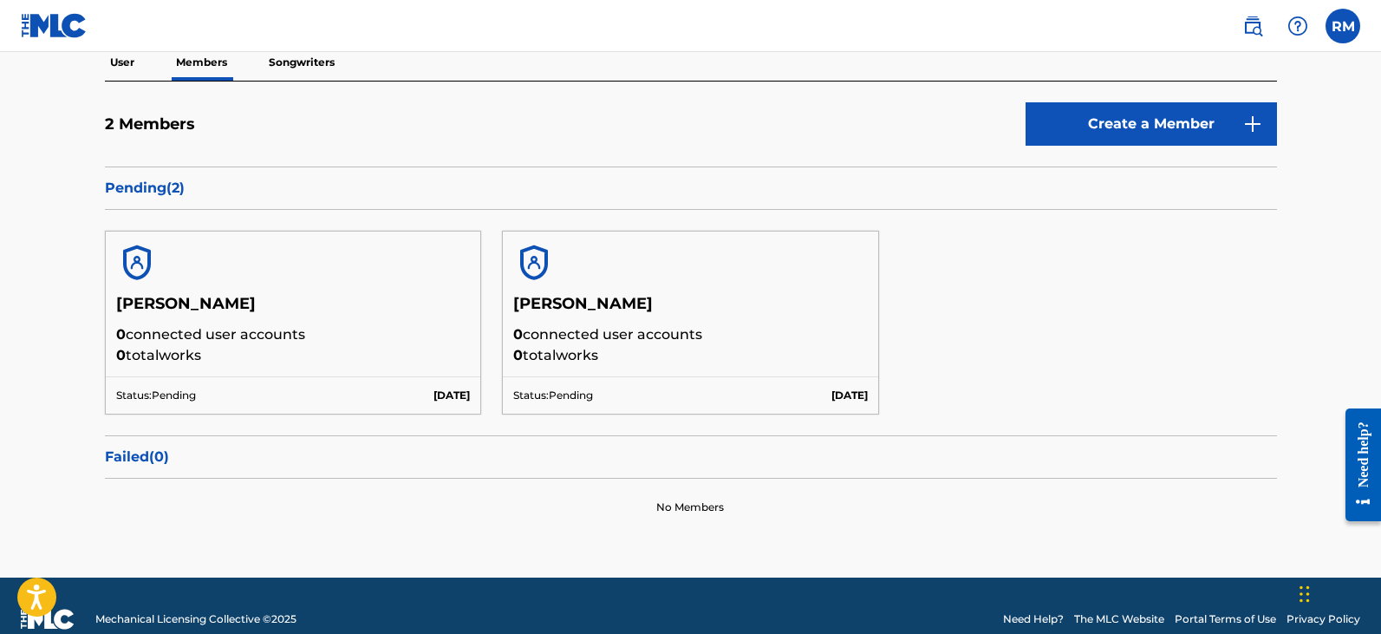
scroll to position [173, 0]
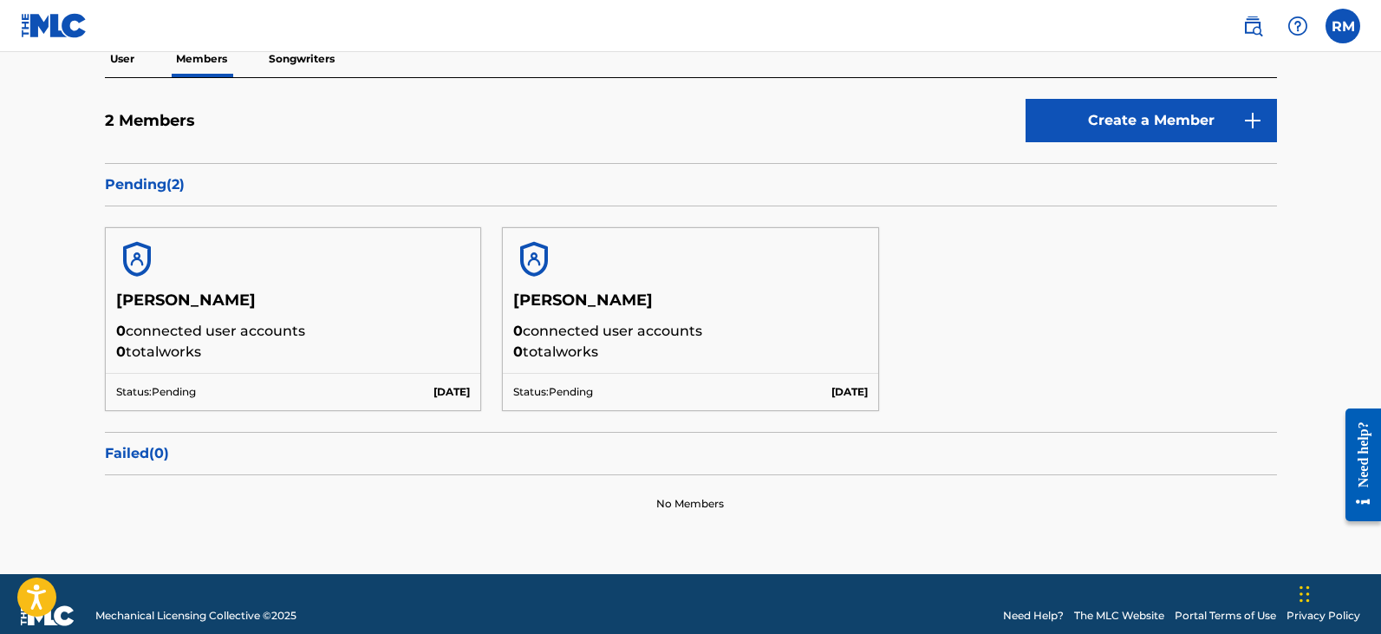
click at [179, 299] on h5 "[PERSON_NAME]" at bounding box center [293, 305] width 355 height 30
click at [128, 184] on p "Pending ( 2 )" at bounding box center [691, 184] width 1172 height 21
click at [760, 295] on h5 "[PERSON_NAME]" at bounding box center [690, 305] width 355 height 30
click at [294, 59] on p "Songwriters" at bounding box center [302, 59] width 76 height 36
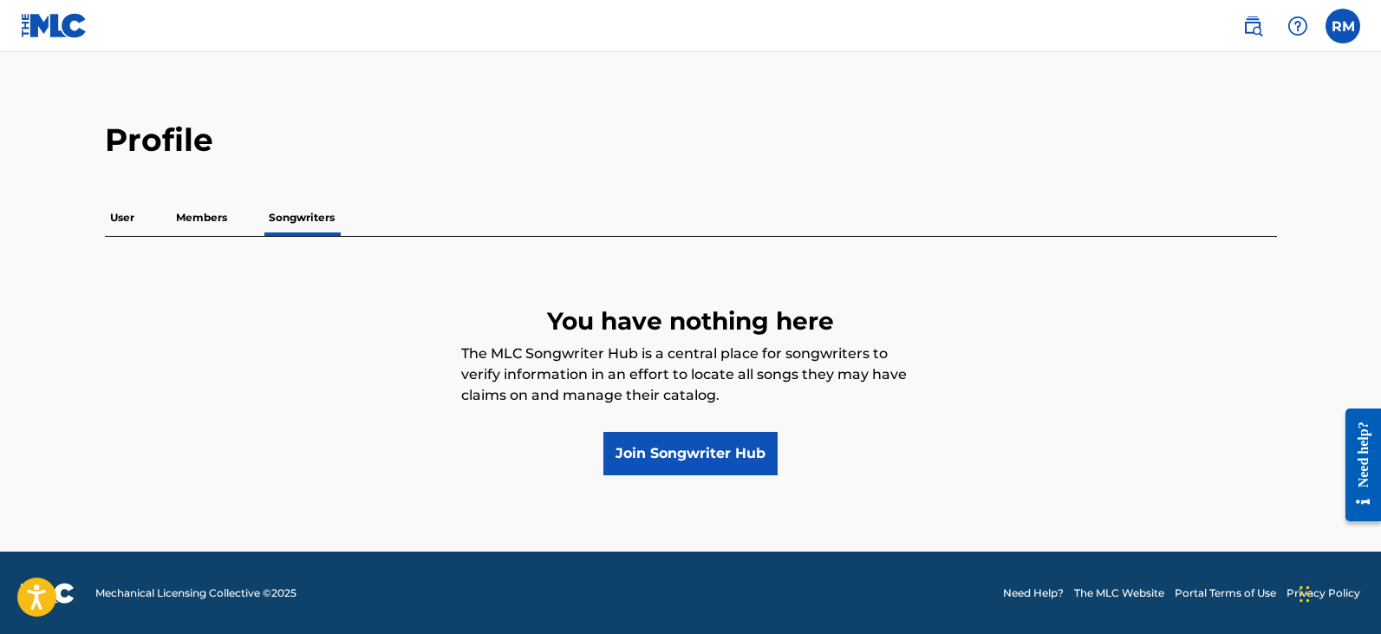
scroll to position [16, 0]
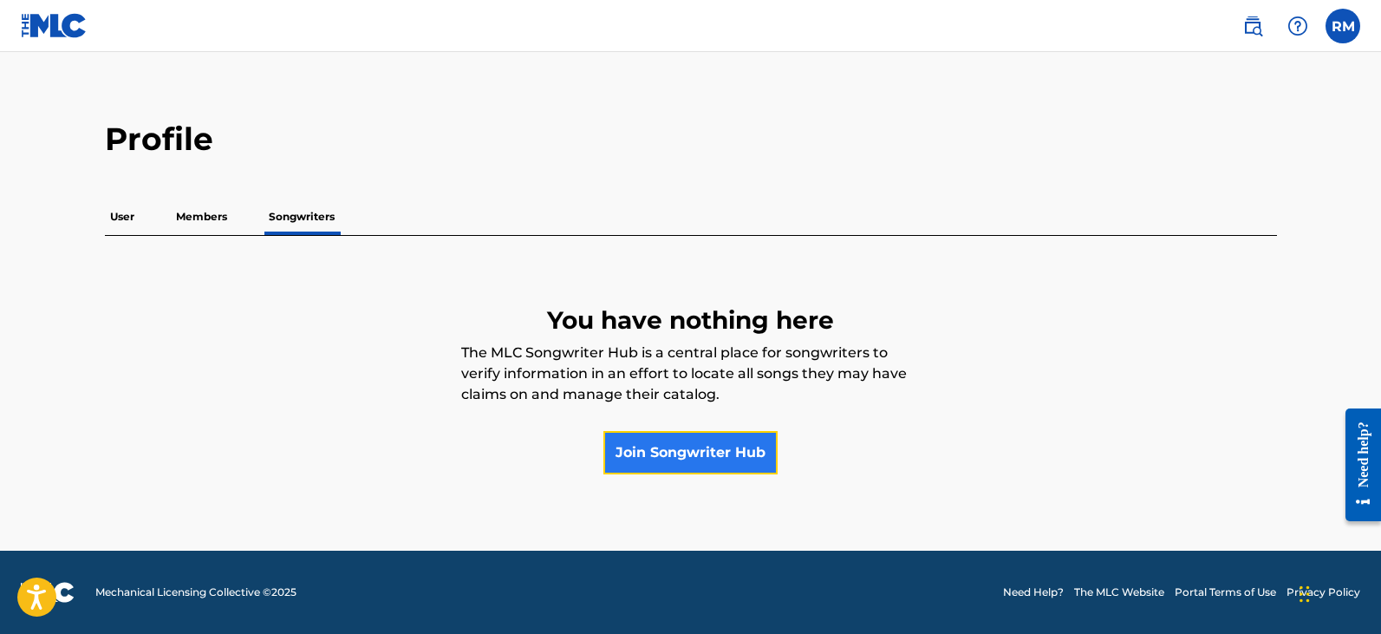
click at [682, 453] on link "Join Songwriter Hub" at bounding box center [690, 452] width 174 height 43
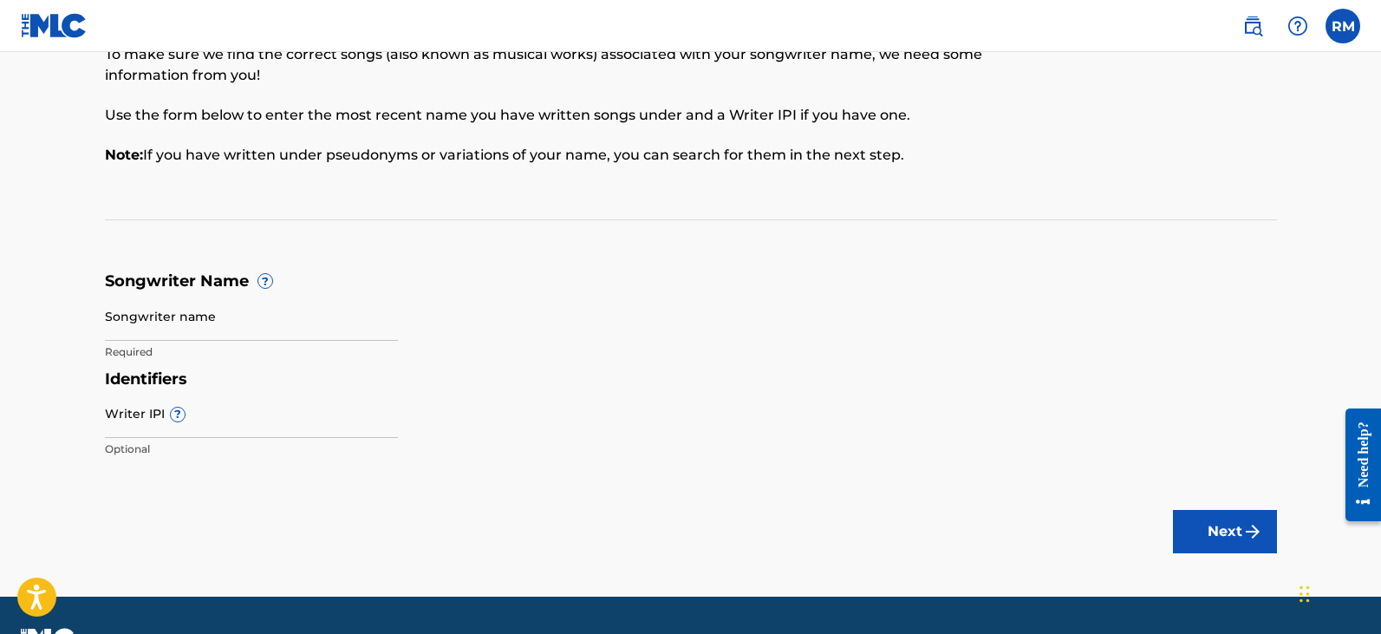
scroll to position [148, 0]
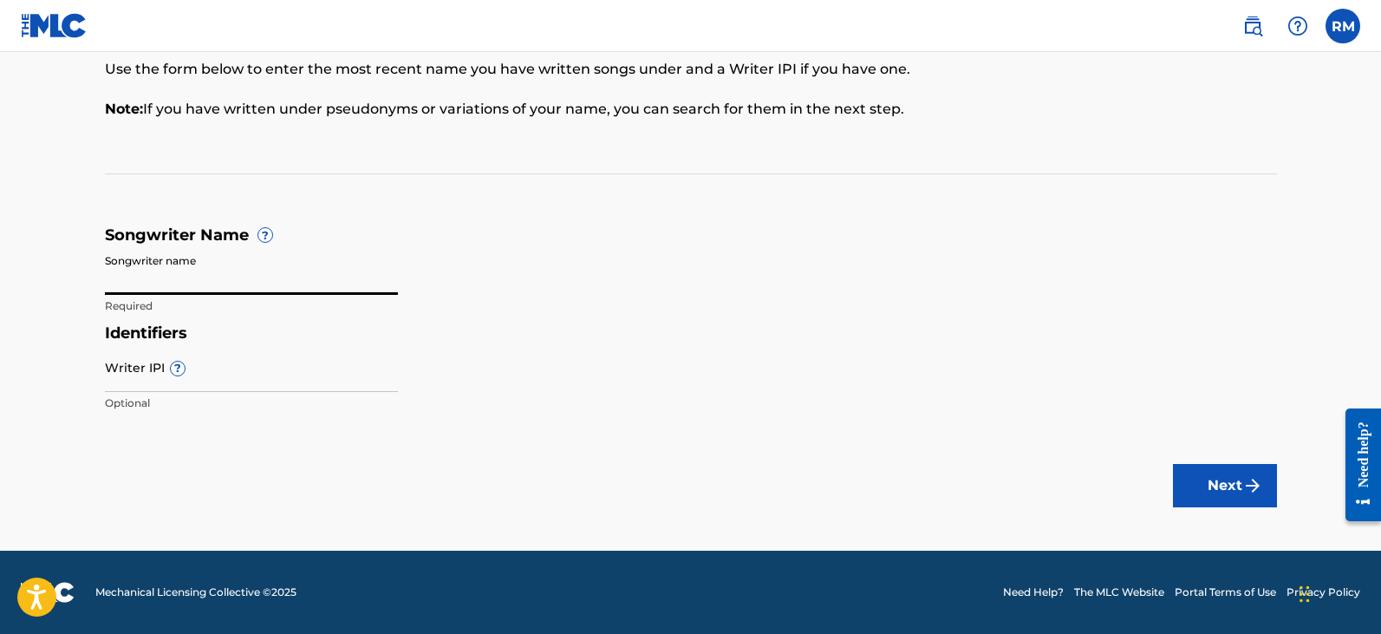
click at [228, 266] on input "Songwriter name" at bounding box center [251, 269] width 293 height 49
type input "[PERSON_NAME]"
click at [225, 377] on input "Writer IPI ?" at bounding box center [251, 366] width 293 height 49
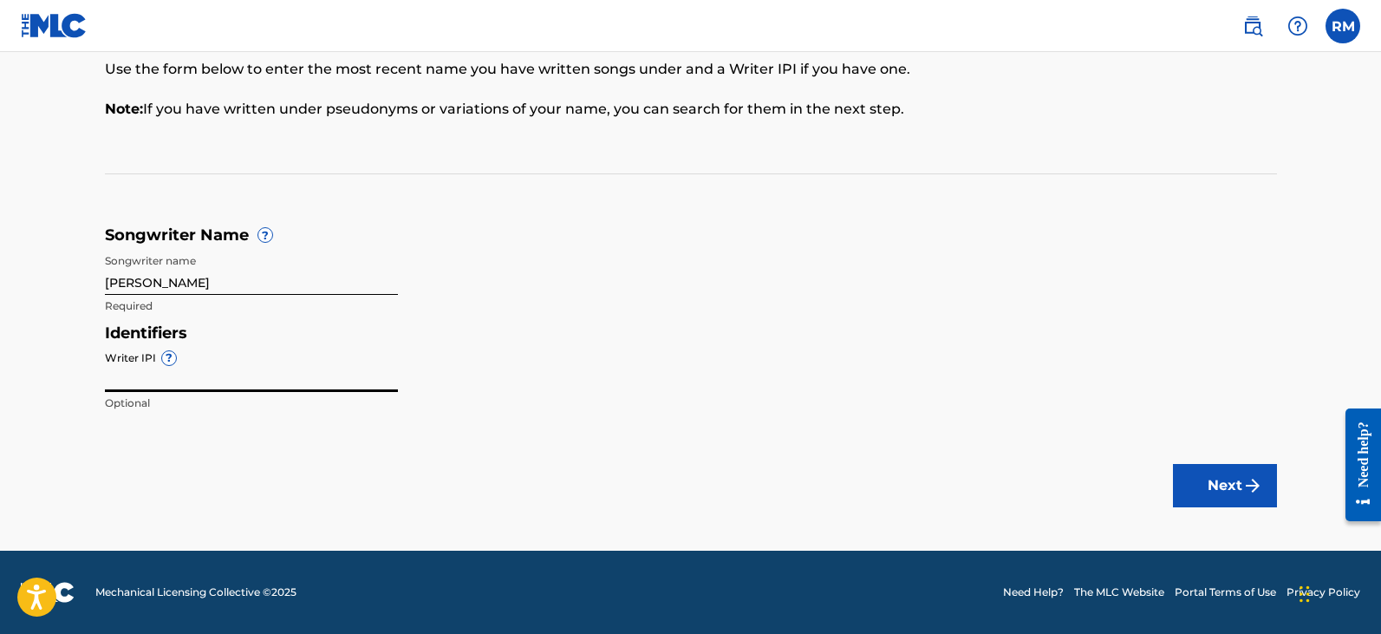
paste input "855479589"
type input "855479589"
click at [1250, 488] on img "submit" at bounding box center [1252, 485] width 21 height 21
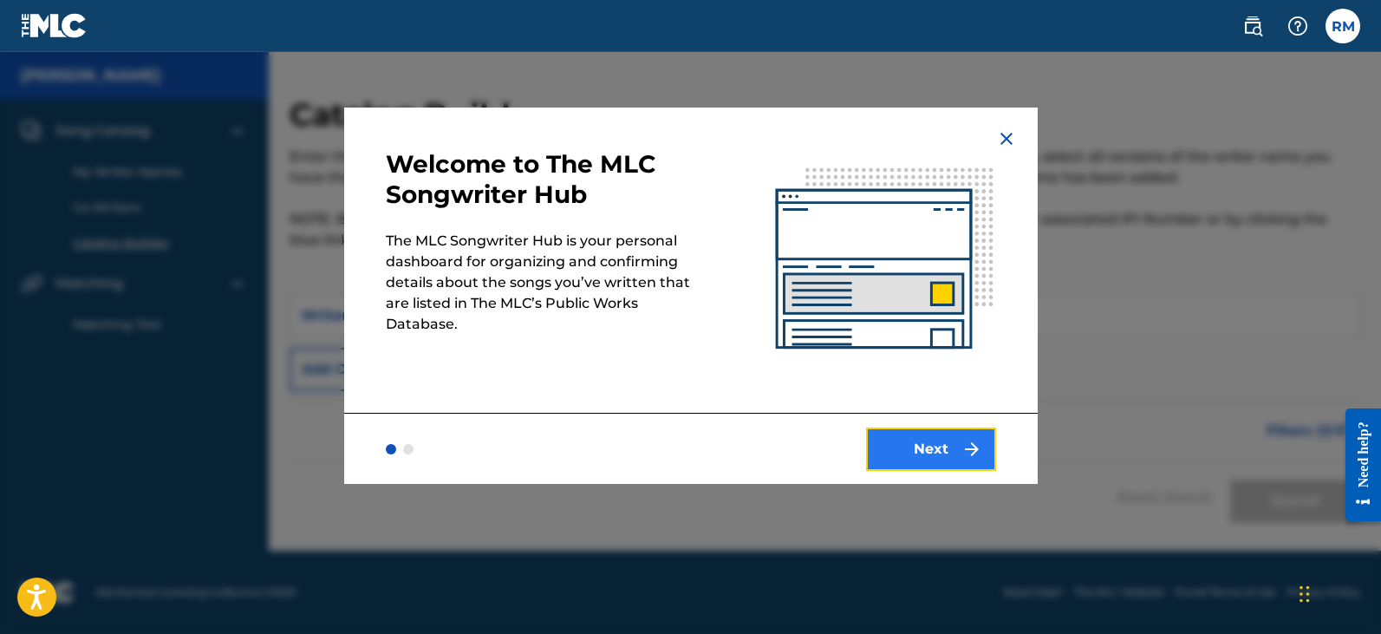
click at [929, 456] on button "Next" at bounding box center [931, 448] width 130 height 43
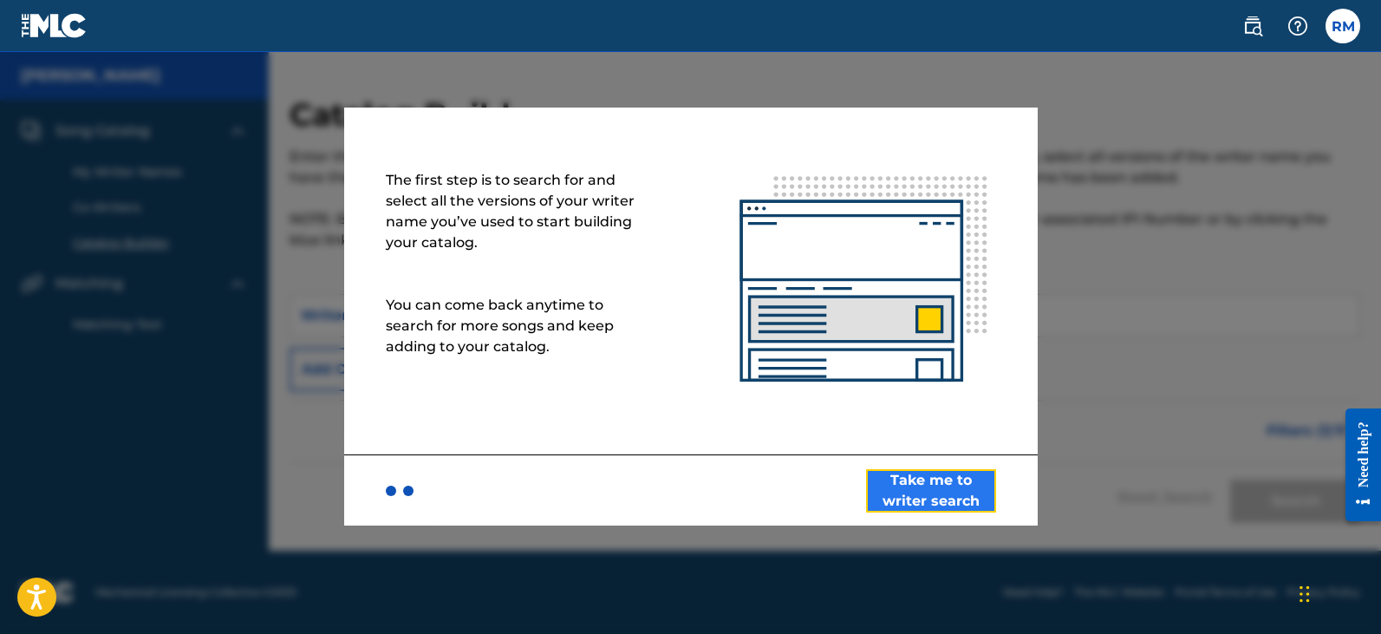
click at [938, 492] on button "Take me to writer search" at bounding box center [931, 490] width 130 height 43
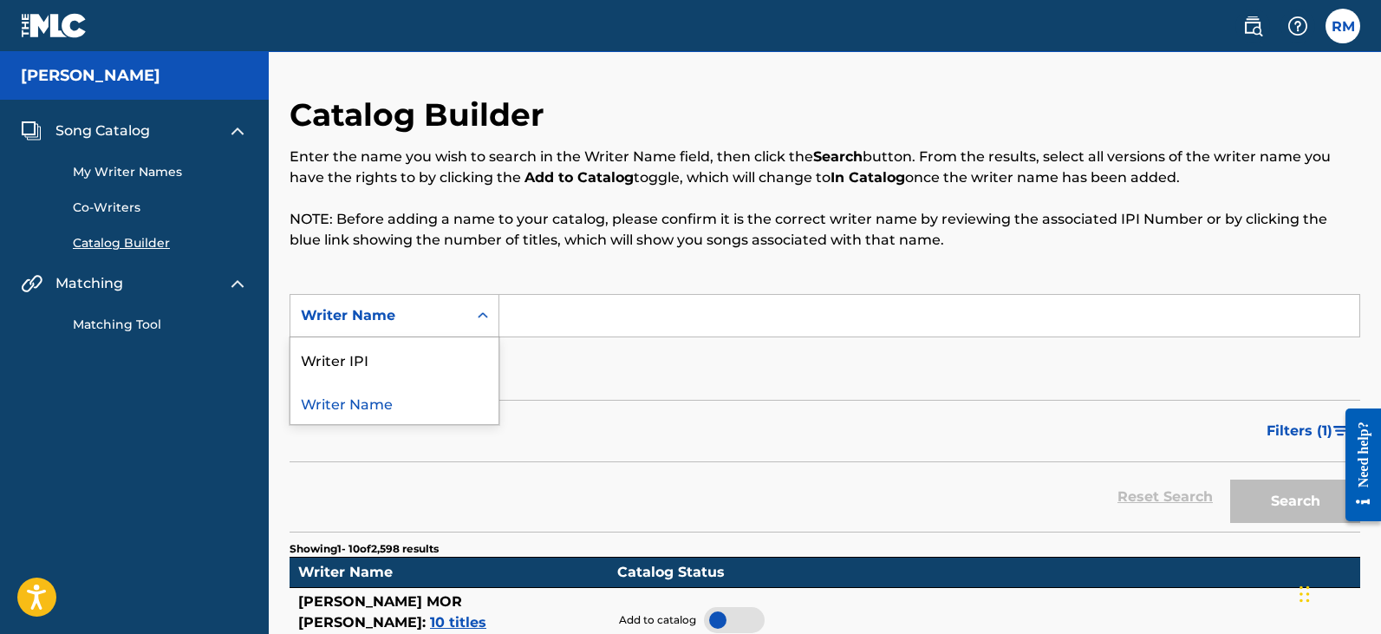
click at [474, 310] on icon "Search Form" at bounding box center [482, 315] width 17 height 17
click at [406, 365] on div "Writer IPI" at bounding box center [394, 358] width 208 height 43
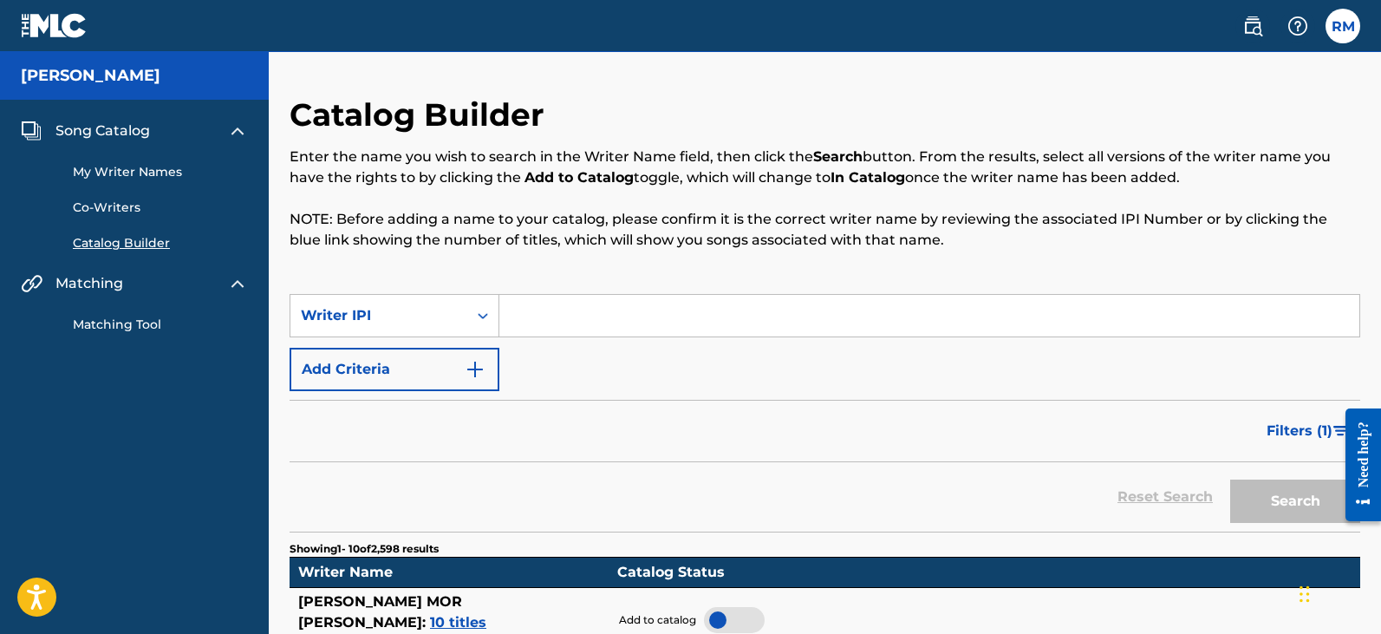
click at [537, 323] on input "Search Form" at bounding box center [929, 316] width 860 height 42
paste input "855479589"
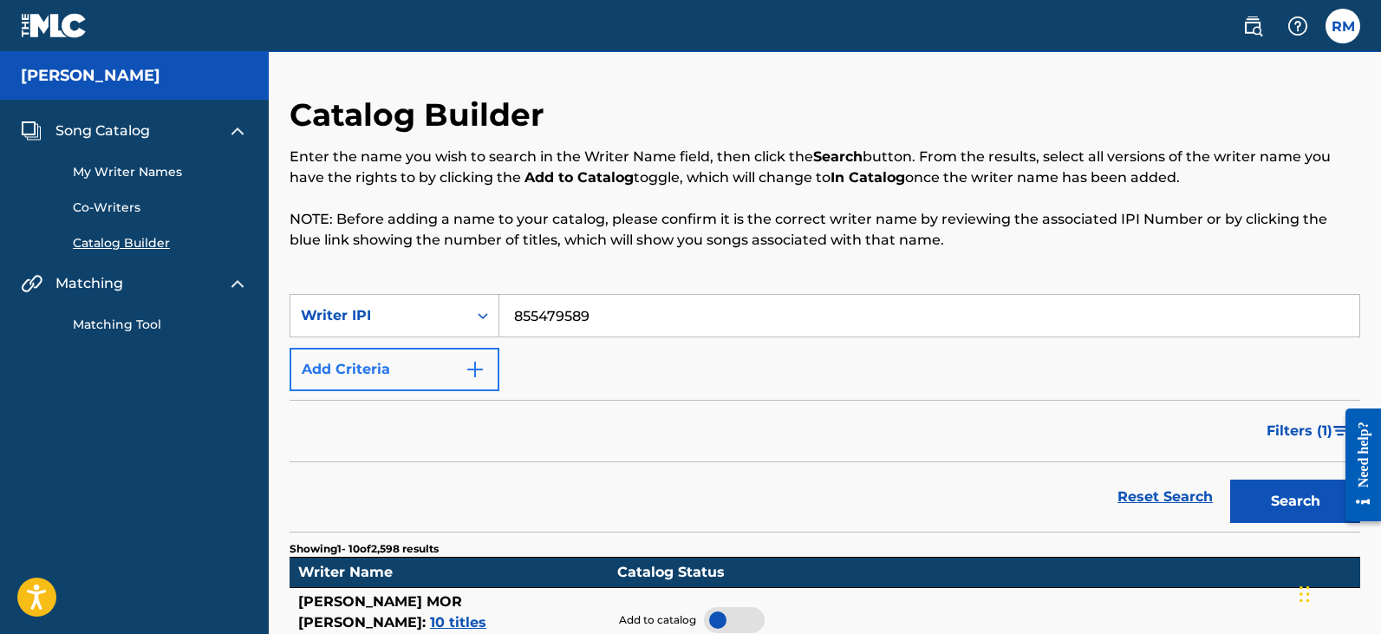
type input "855479589"
click at [475, 367] on img "Search Form" at bounding box center [475, 369] width 21 height 21
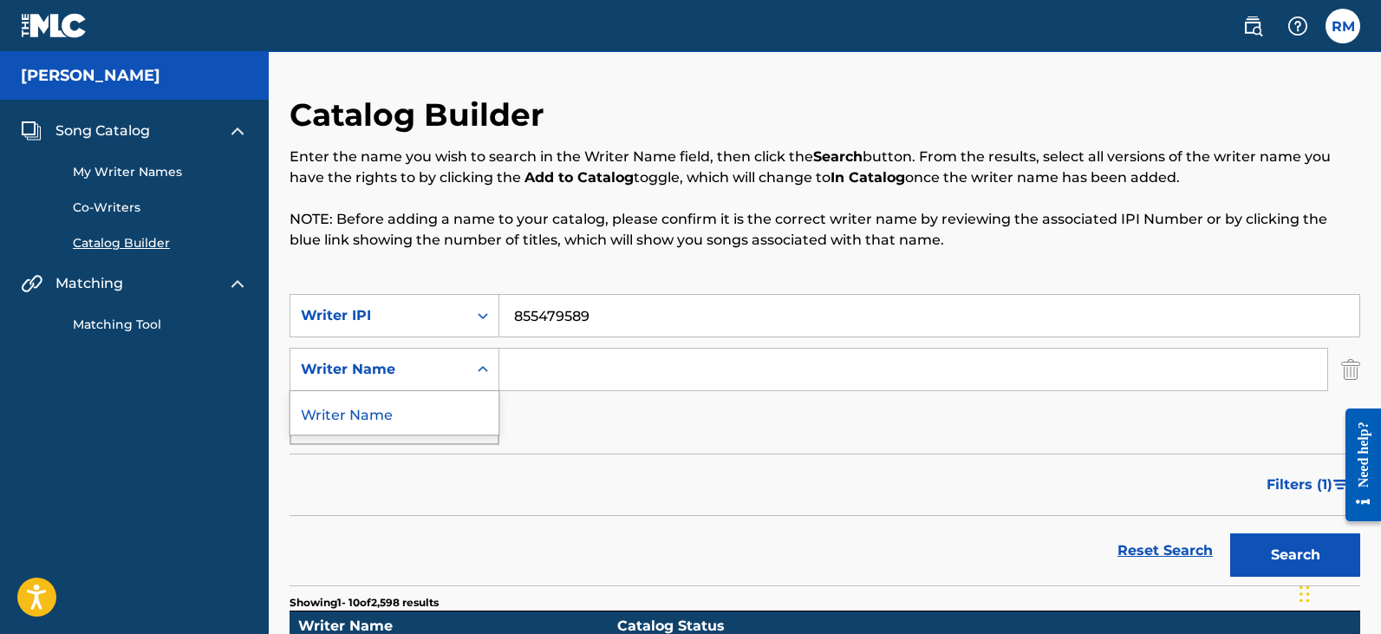
click at [475, 367] on icon "Search Form" at bounding box center [482, 369] width 17 height 17
click at [1351, 373] on img "Search Form" at bounding box center [1350, 369] width 19 height 43
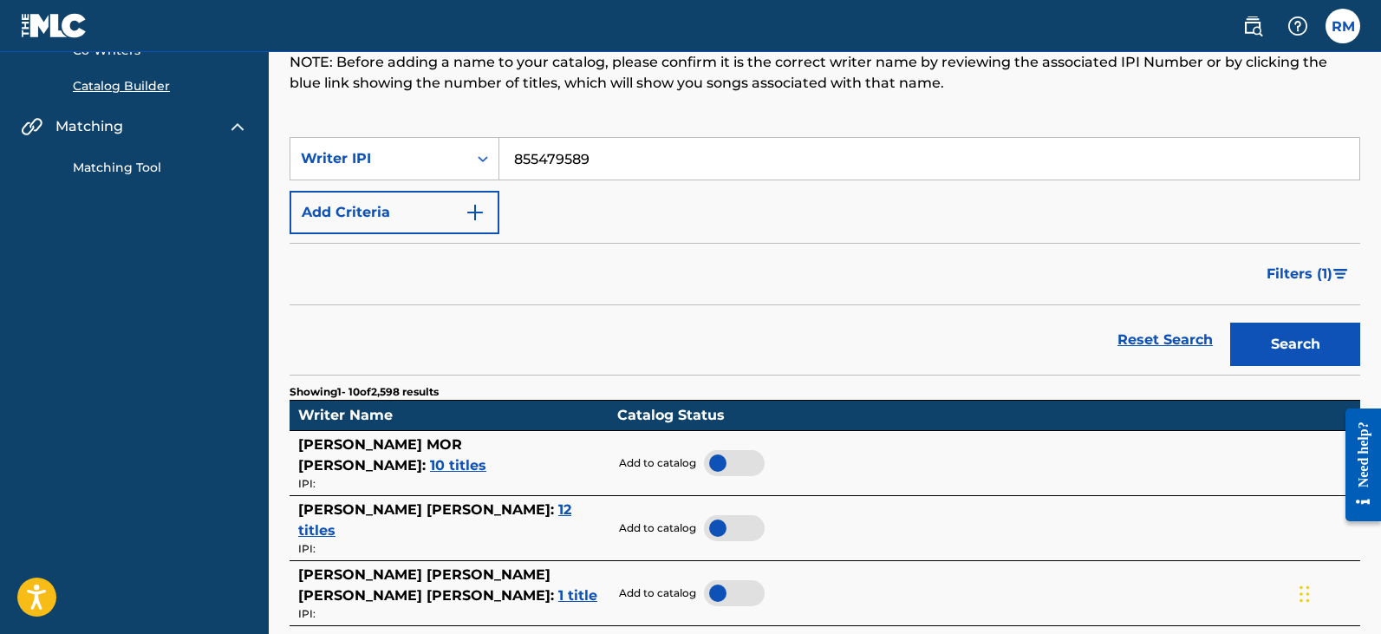
scroll to position [173, 0]
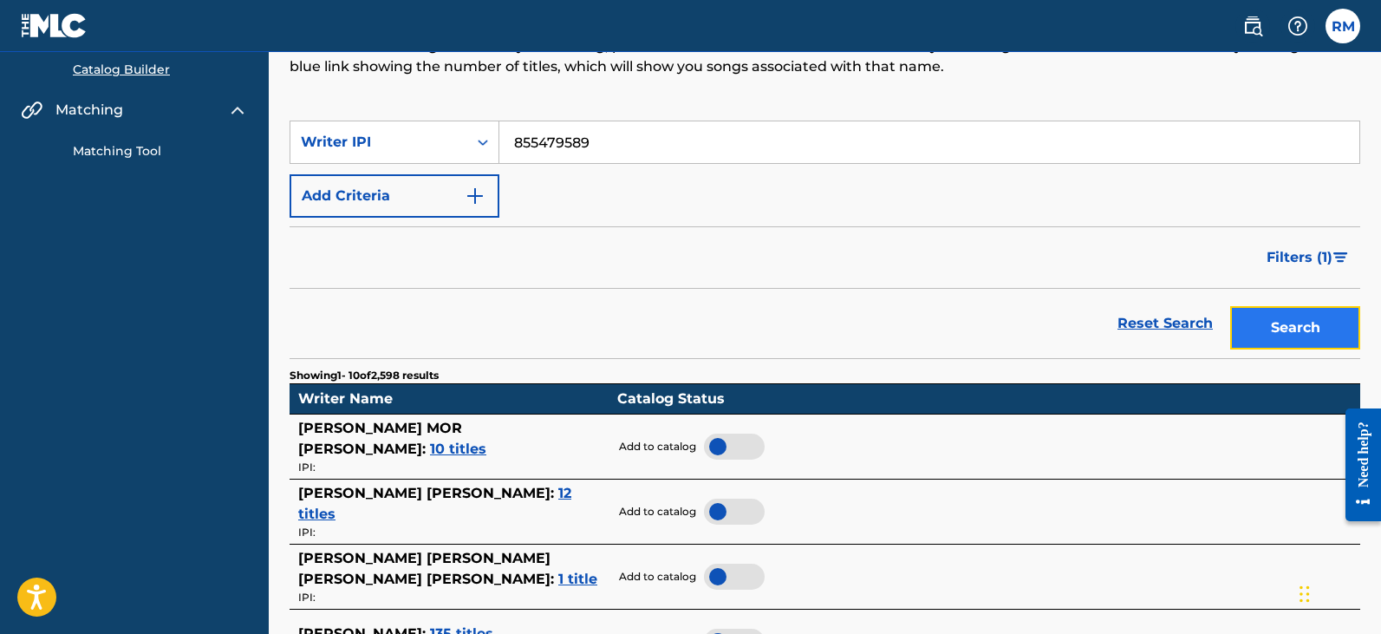
click at [1293, 326] on button "Search" at bounding box center [1295, 327] width 130 height 43
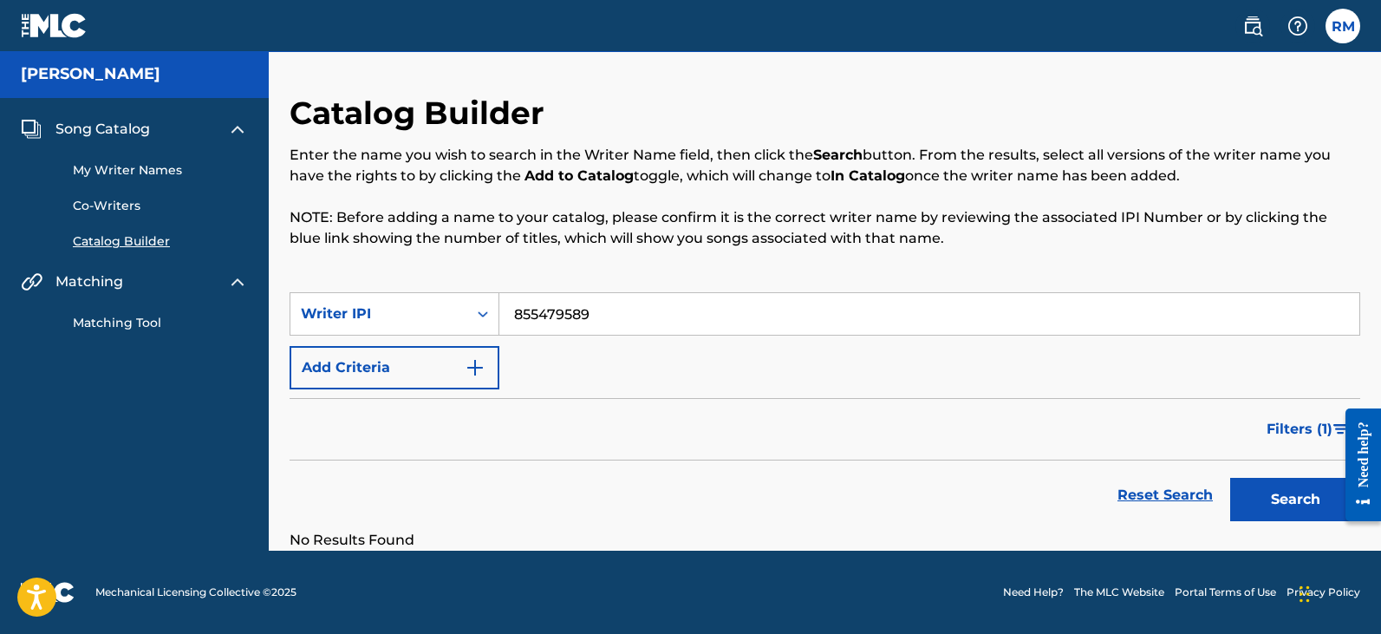
scroll to position [0, 0]
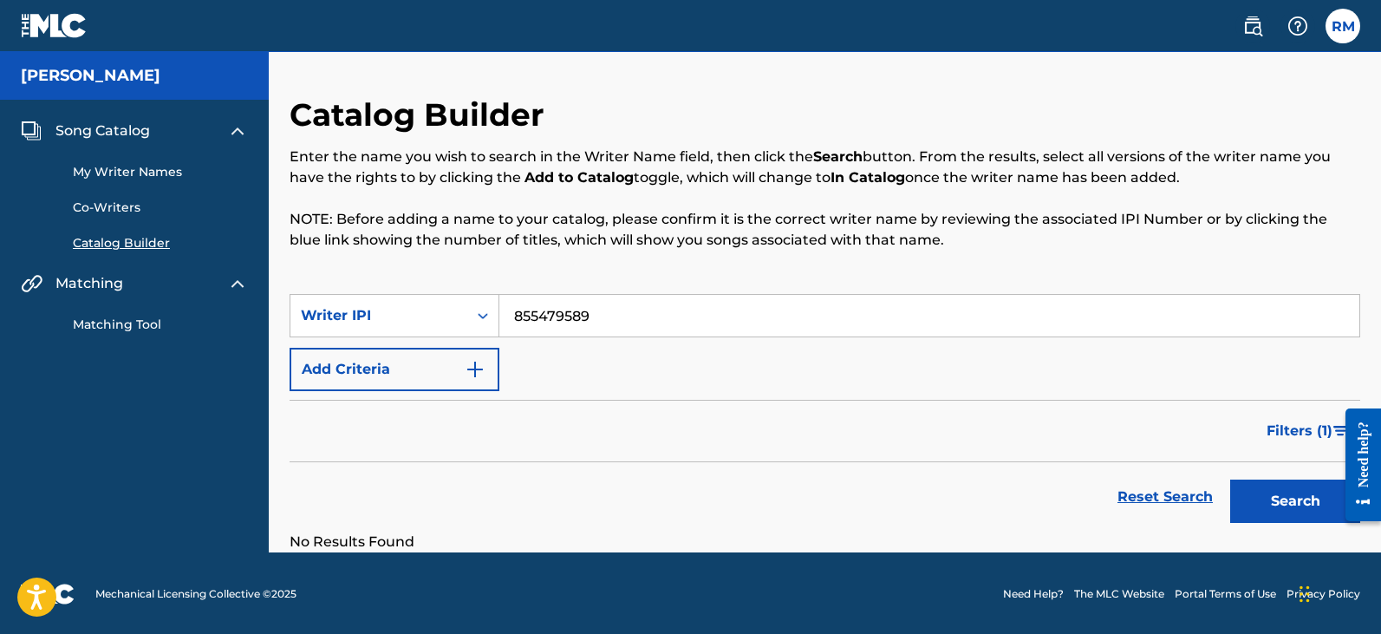
click at [111, 167] on link "My Writer Names" at bounding box center [160, 172] width 175 height 18
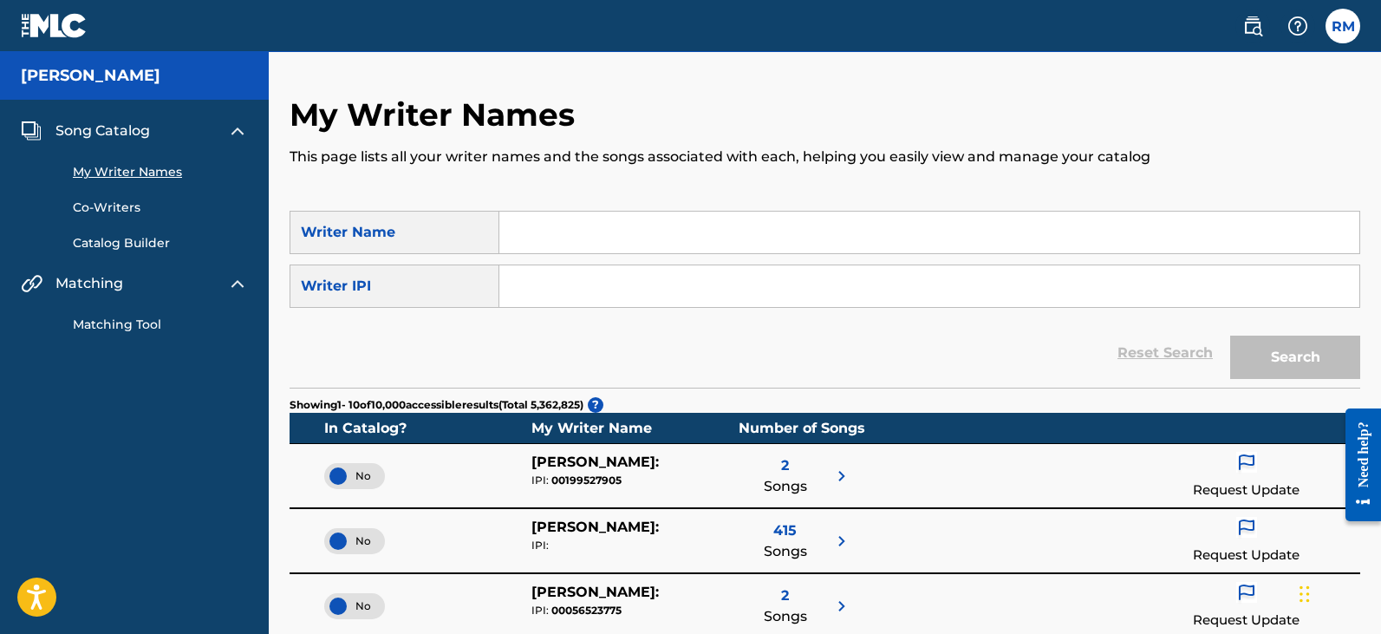
click at [599, 277] on input "Search Form" at bounding box center [929, 286] width 860 height 42
paste input "855479589"
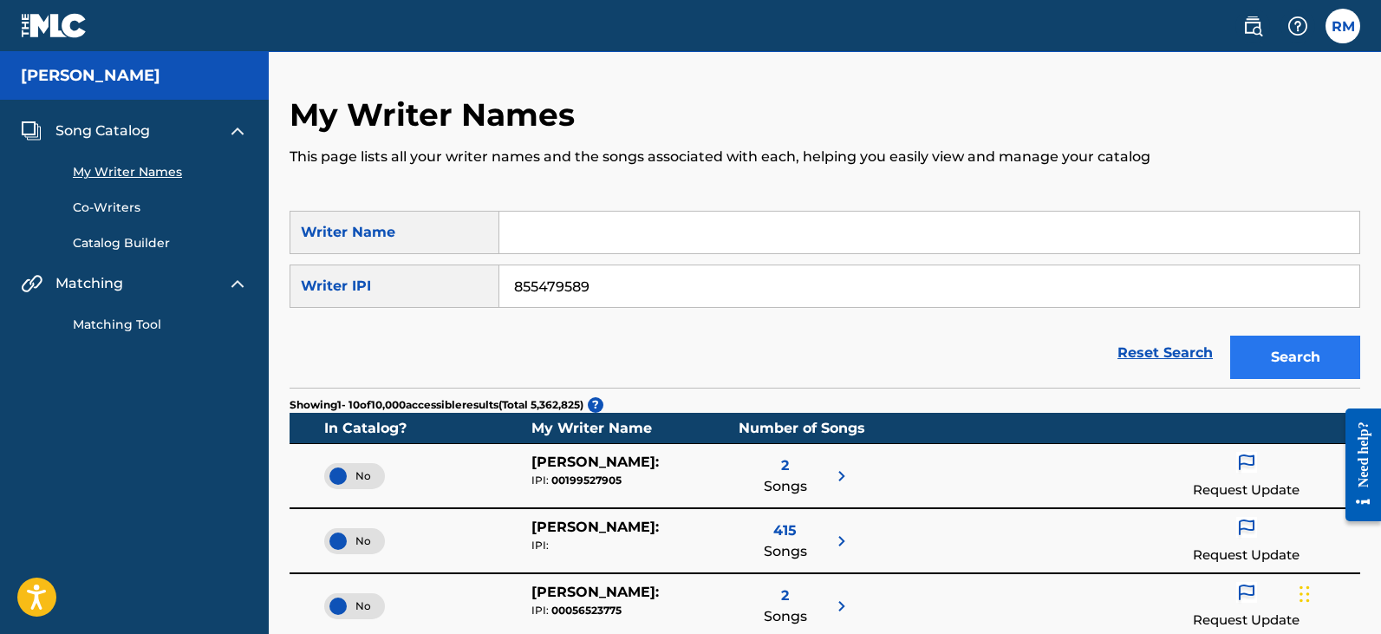
type input "855479589"
click at [1331, 372] on button "Search" at bounding box center [1295, 357] width 130 height 43
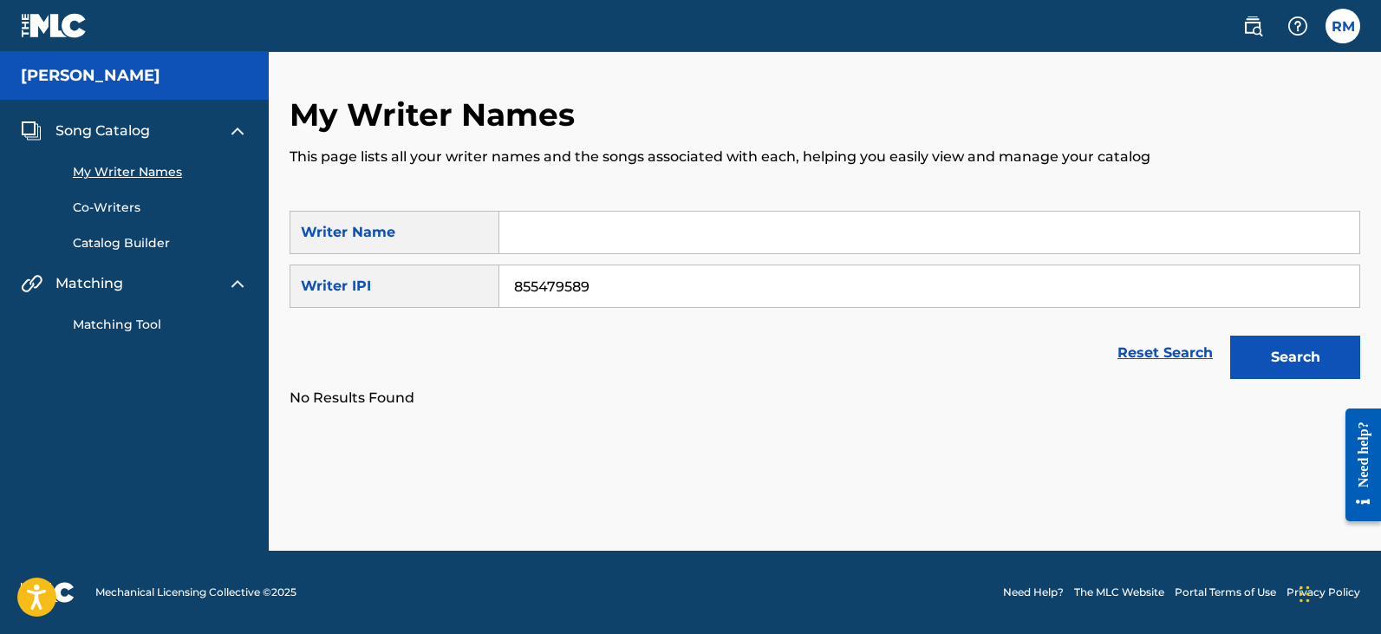
click at [70, 78] on h5 "[PERSON_NAME]" at bounding box center [91, 76] width 140 height 20
click at [1339, 29] on label at bounding box center [1343, 26] width 35 height 35
click at [1343, 26] on input "[PERSON_NAME] Marteney [EMAIL_ADDRESS][PERSON_NAME][DOMAIN_NAME] Notification P…" at bounding box center [1343, 26] width 0 height 0
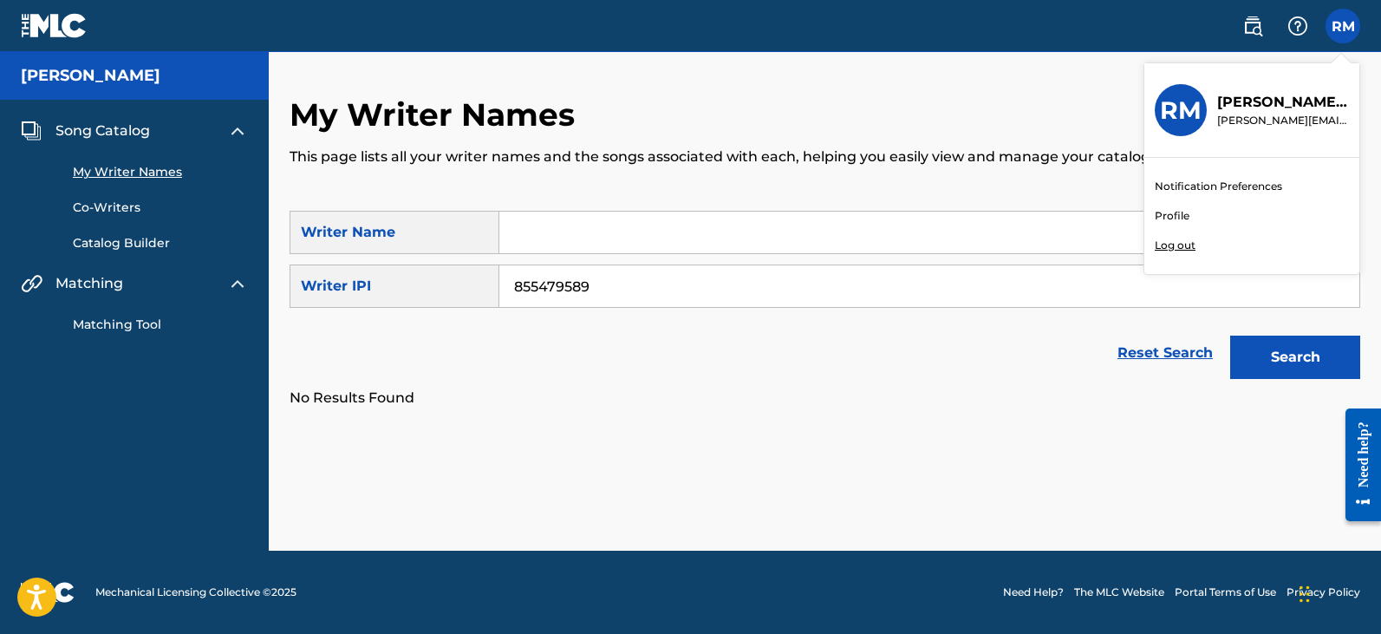
click at [1170, 215] on link "Profile" at bounding box center [1172, 216] width 35 height 16
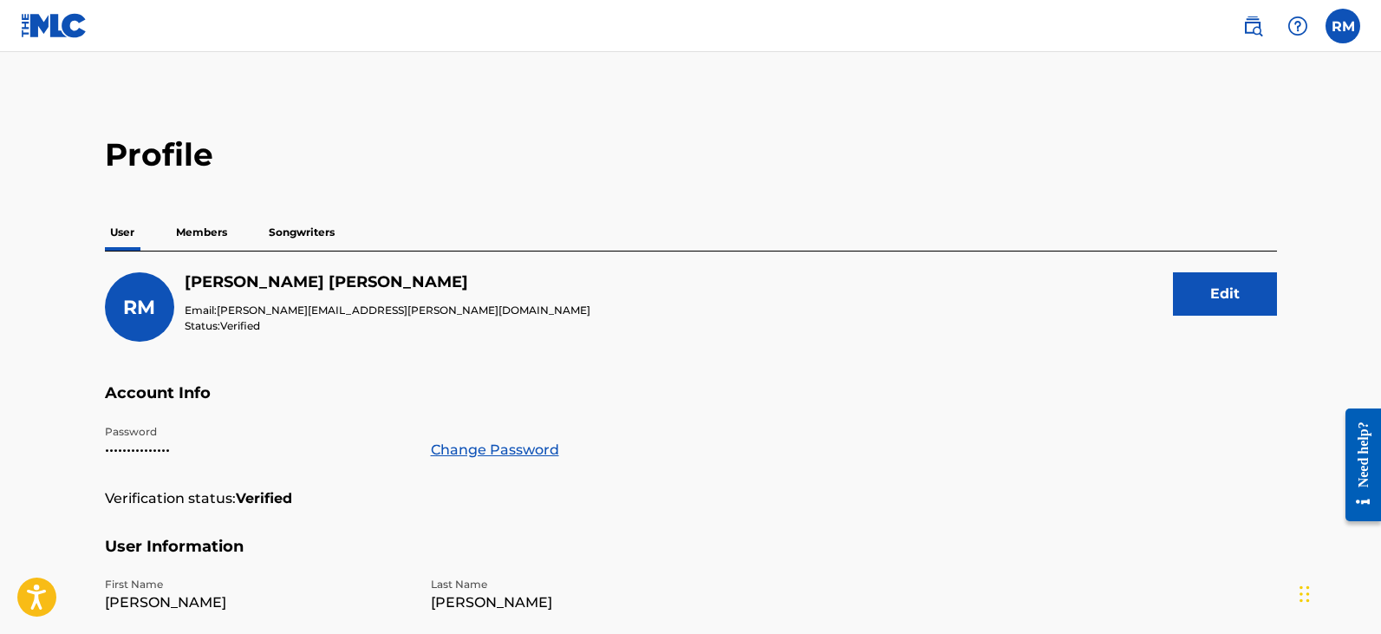
click at [213, 231] on p "Members" at bounding box center [202, 232] width 62 height 36
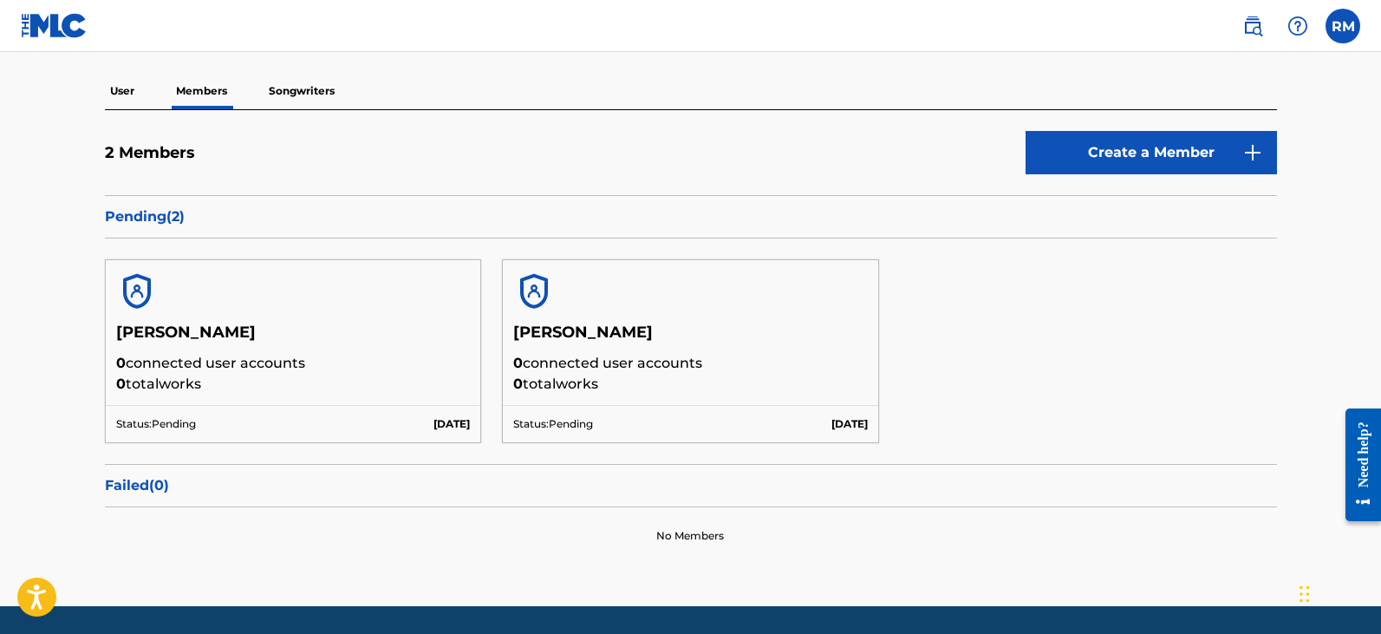
scroll to position [197, 0]
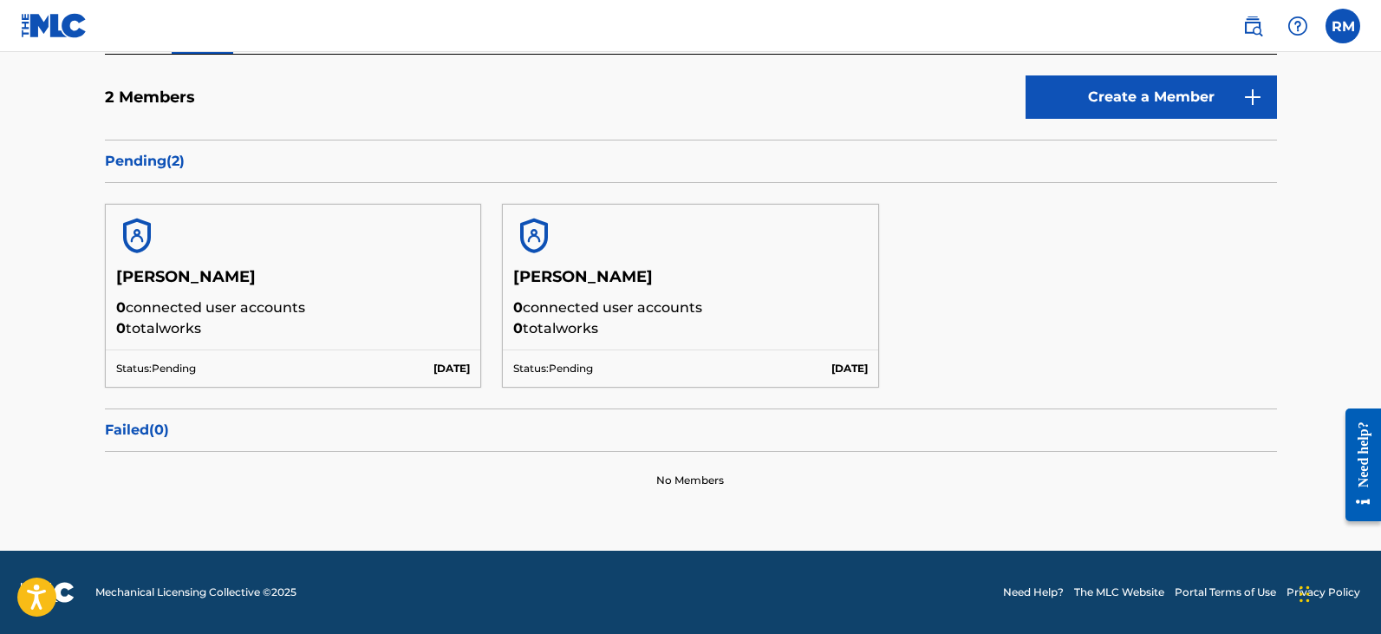
click at [538, 237] on img at bounding box center [534, 236] width 42 height 42
click at [564, 302] on p "0 connected user accounts" at bounding box center [690, 307] width 355 height 21
click at [722, 320] on p "0 total works" at bounding box center [690, 328] width 355 height 21
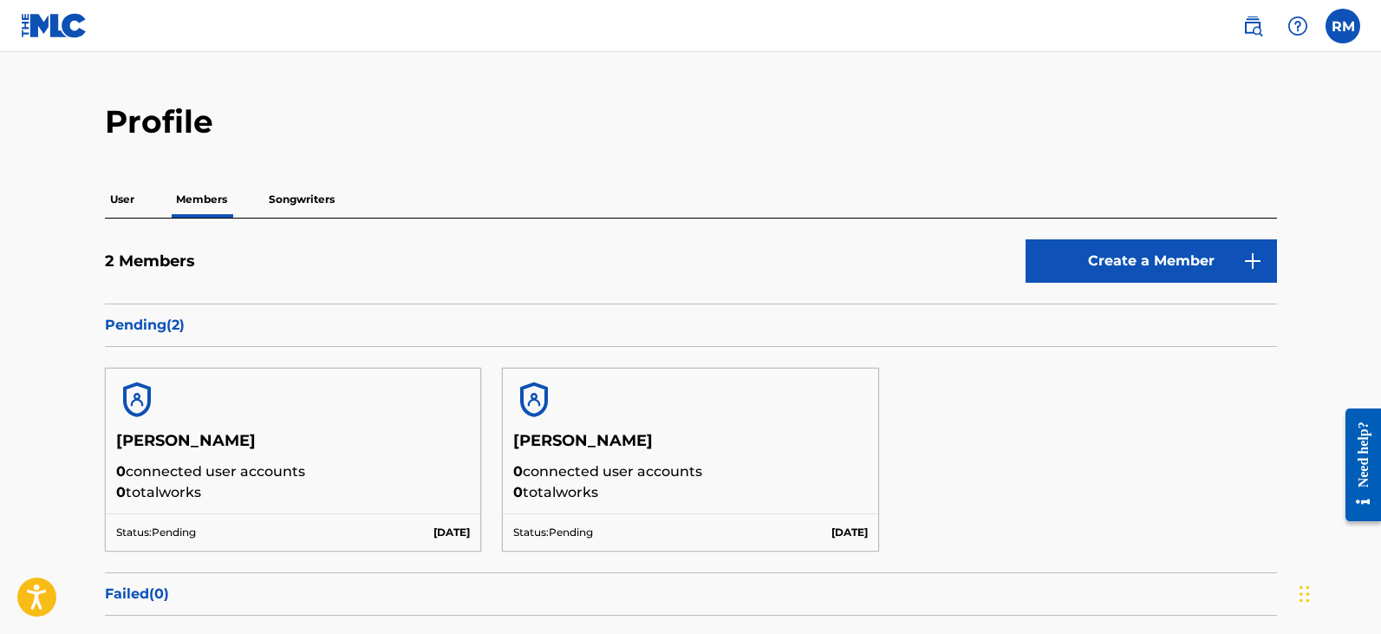
scroll to position [0, 0]
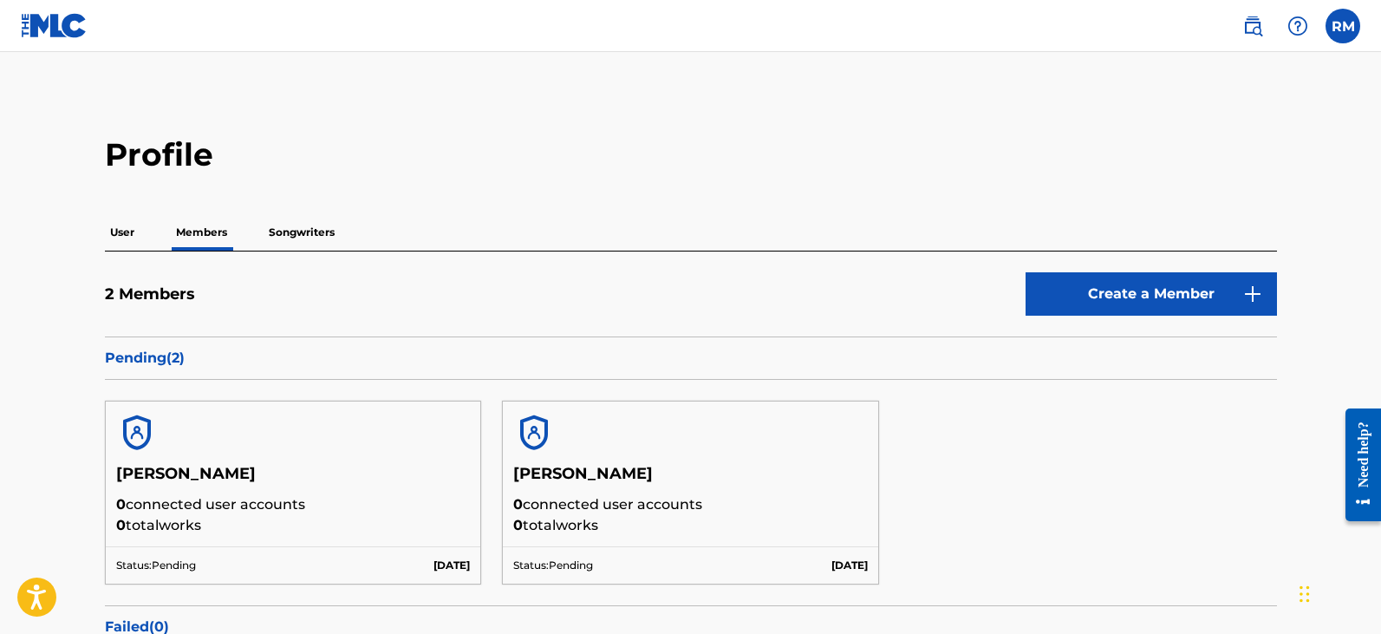
click at [154, 358] on p "Pending ( 2 )" at bounding box center [691, 358] width 1172 height 21
click at [292, 231] on p "Songwriters" at bounding box center [302, 232] width 76 height 36
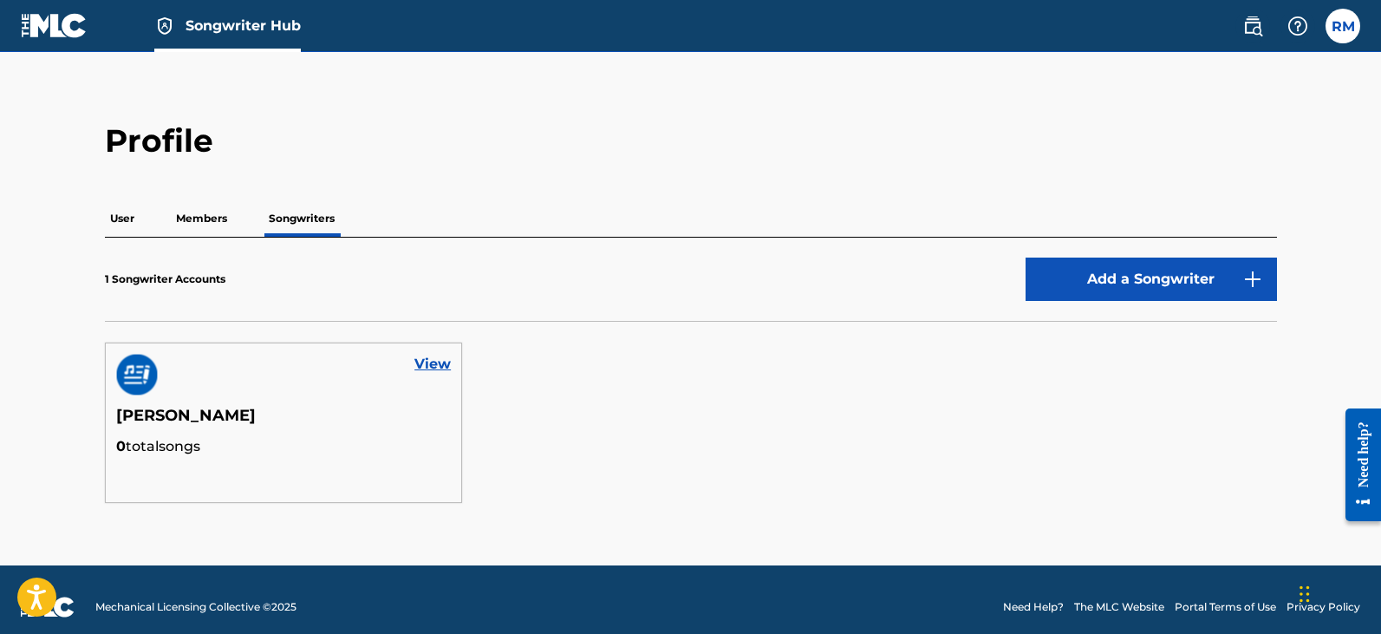
scroll to position [29, 0]
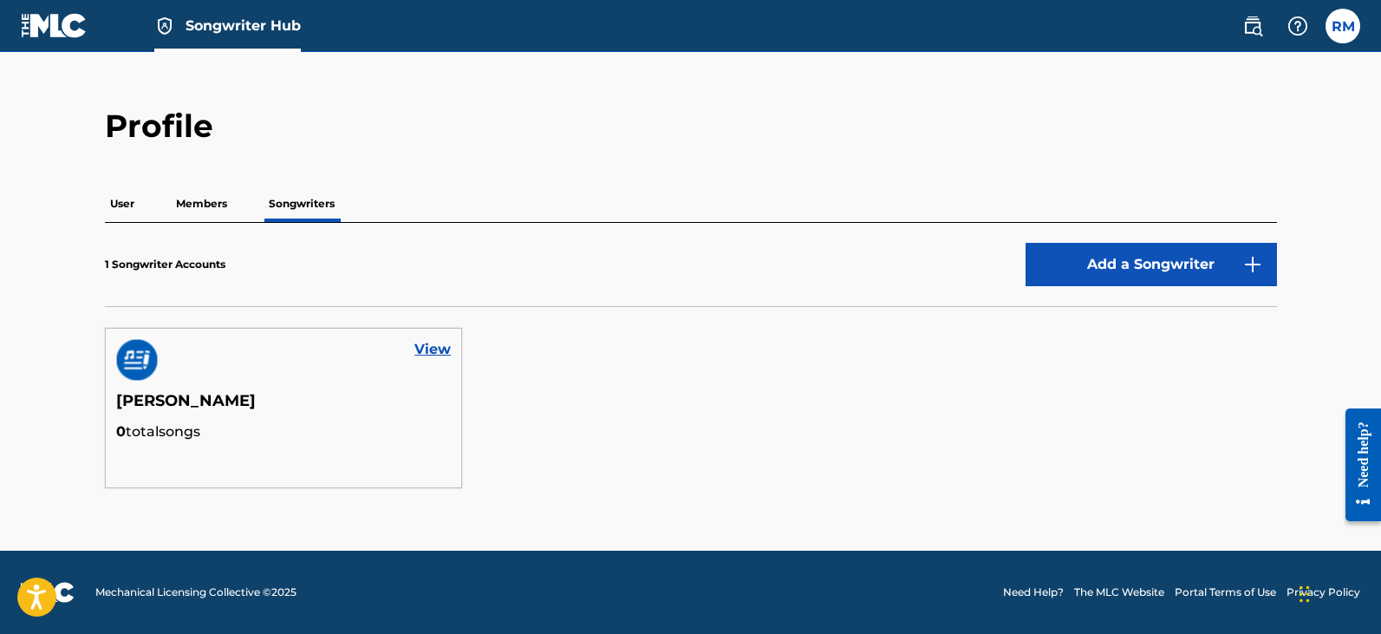
click at [223, 199] on p "Members" at bounding box center [202, 204] width 62 height 36
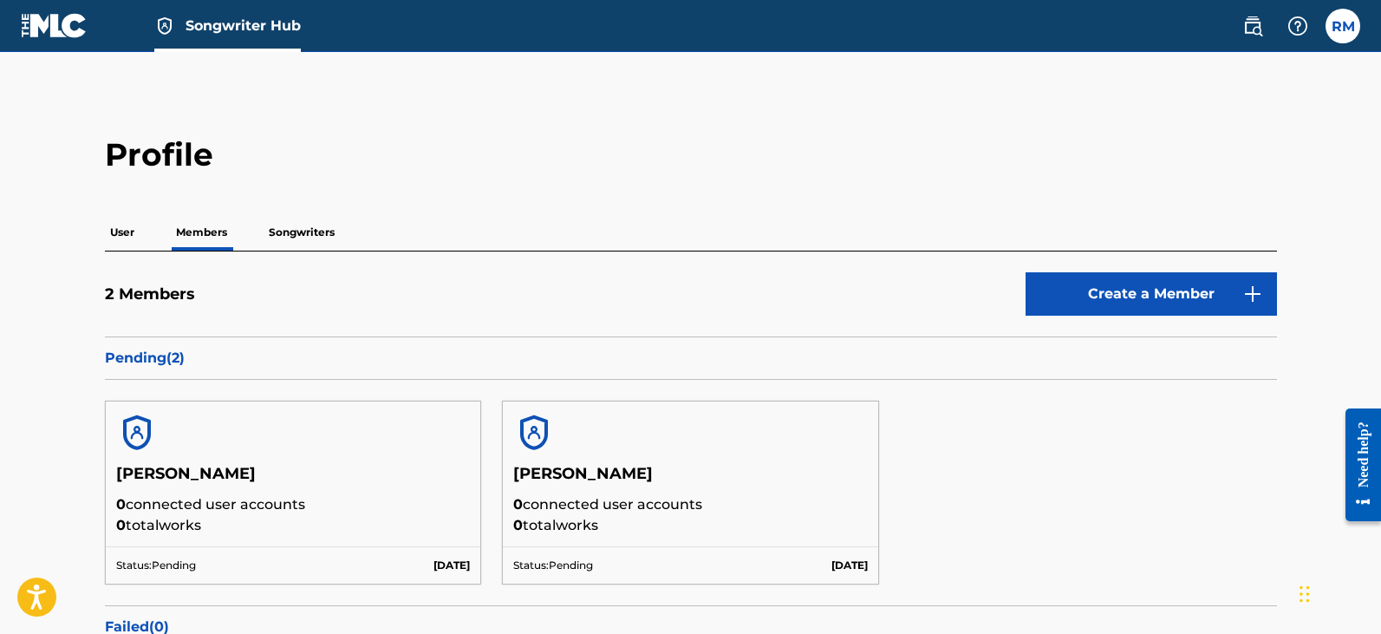
click at [535, 433] on img at bounding box center [534, 433] width 42 height 42
drag, startPoint x: 531, startPoint y: 433, endPoint x: 546, endPoint y: 510, distance: 78.7
click at [546, 510] on p "0 connected user accounts" at bounding box center [690, 504] width 355 height 21
click at [70, 27] on img at bounding box center [54, 25] width 67 height 25
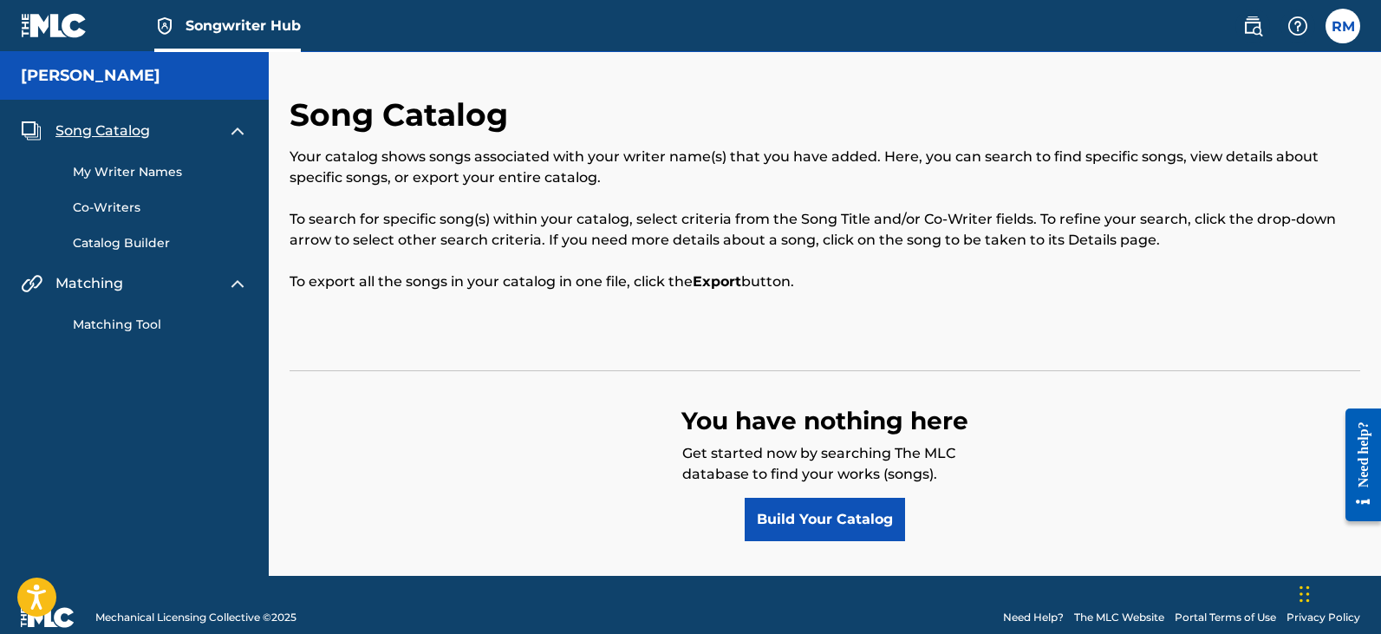
click at [171, 179] on link "My Writer Names" at bounding box center [160, 172] width 175 height 18
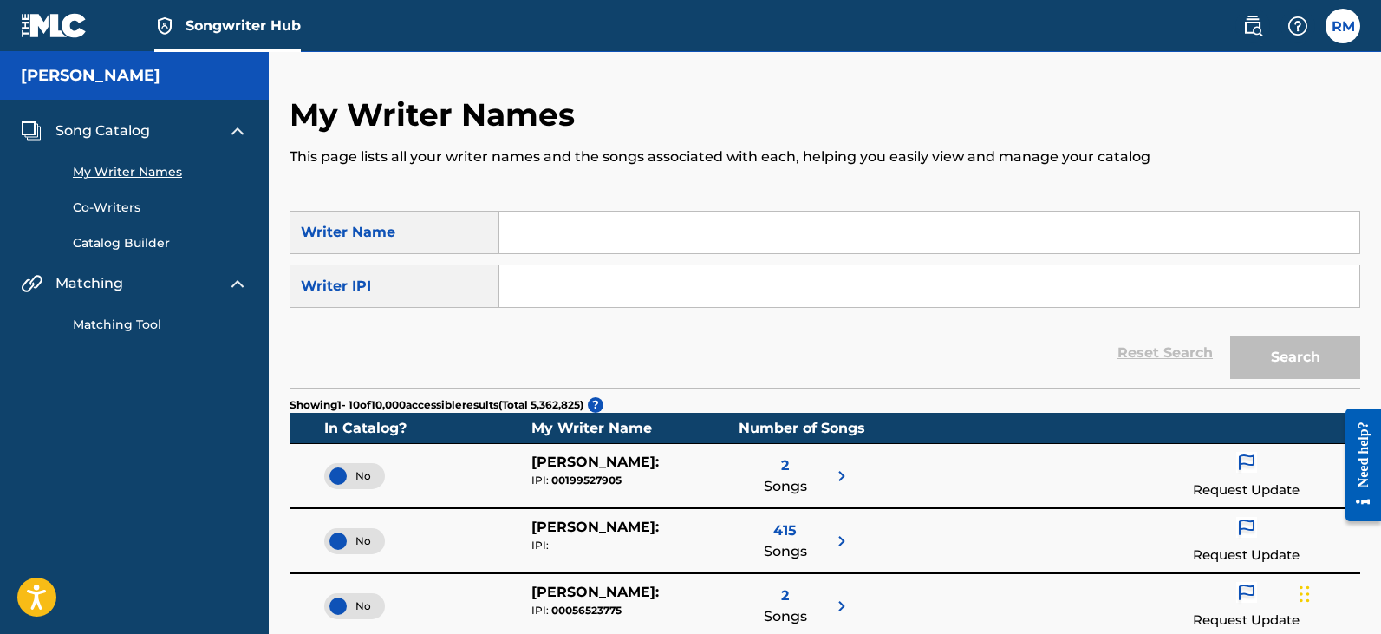
click at [120, 207] on link "Co-Writers" at bounding box center [160, 208] width 175 height 18
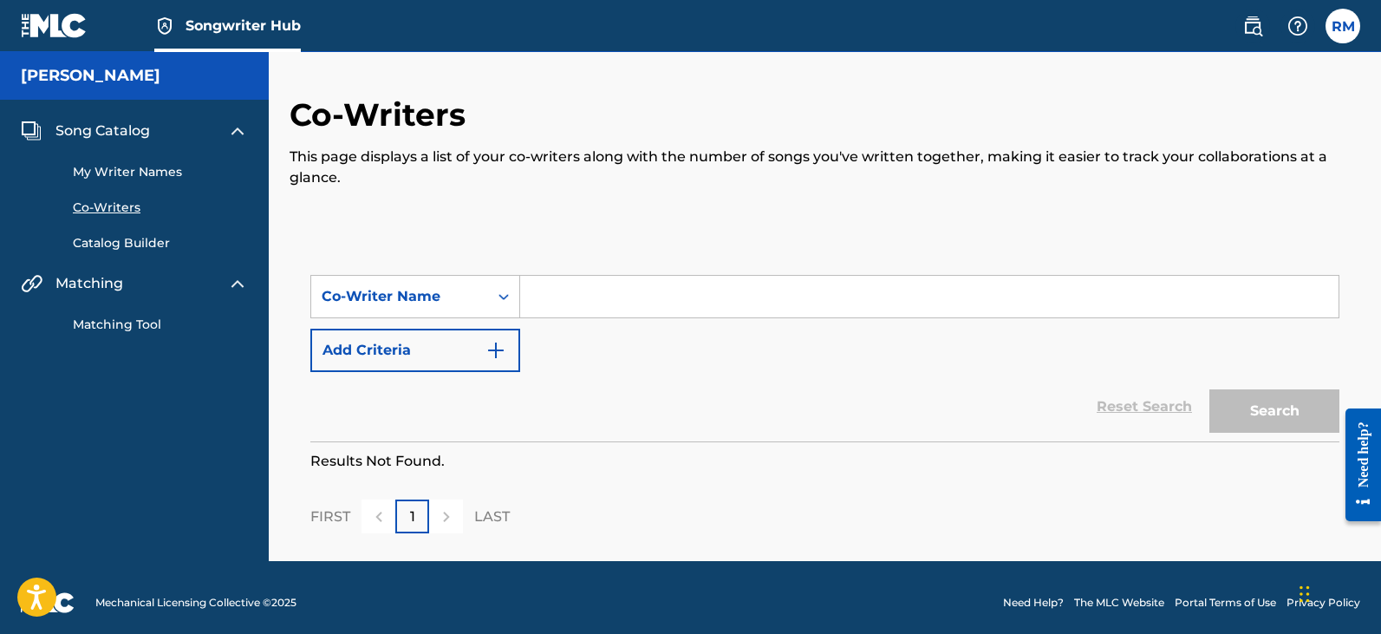
click at [121, 234] on link "Catalog Builder" at bounding box center [160, 243] width 175 height 18
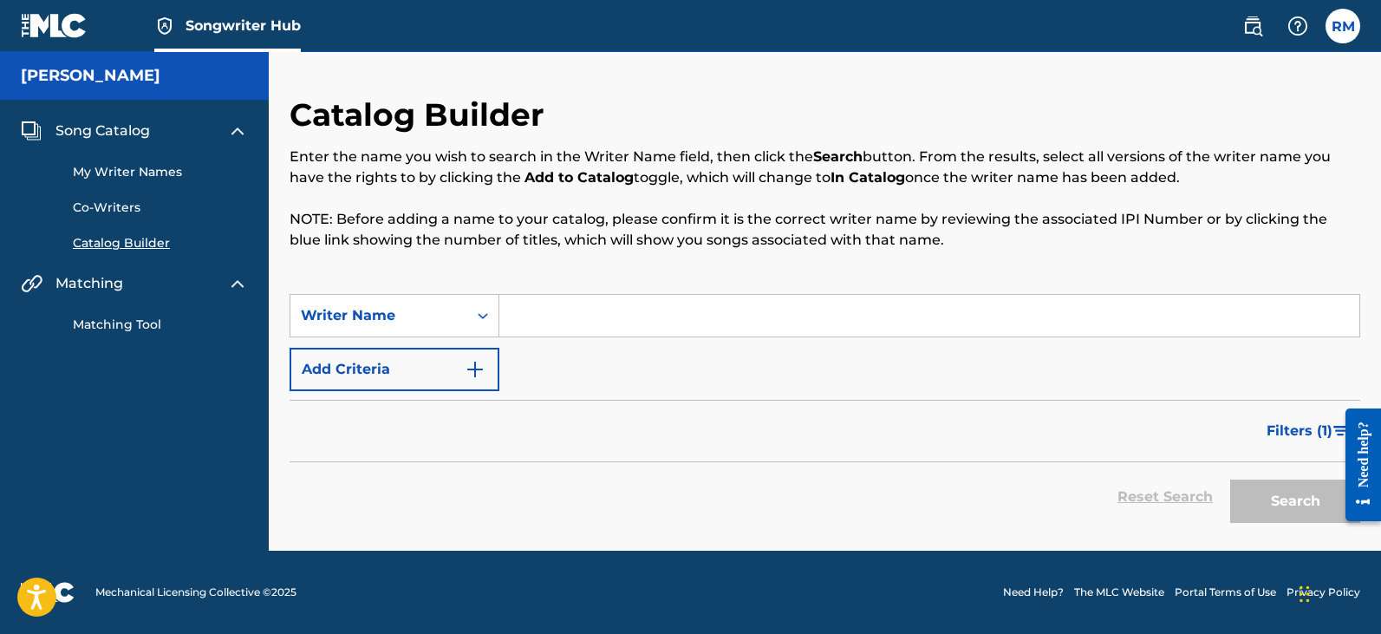
click at [101, 324] on link "Matching Tool" at bounding box center [160, 325] width 175 height 18
